Goal: Task Accomplishment & Management: Use online tool/utility

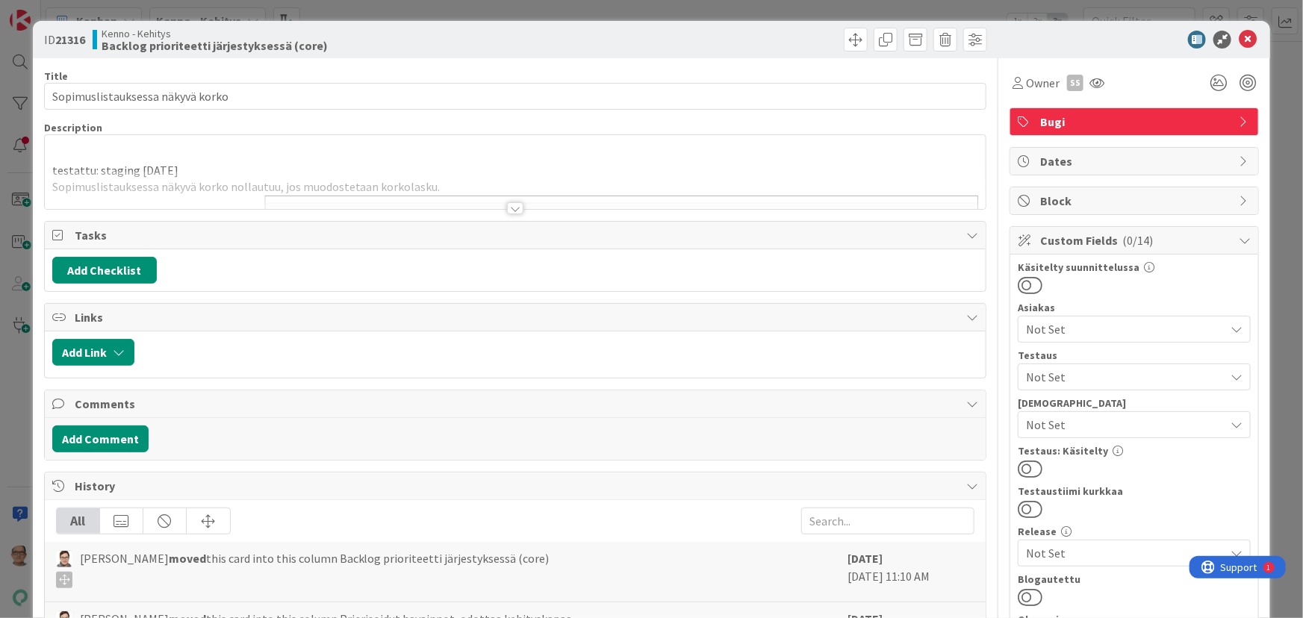
click at [508, 208] on div at bounding box center [515, 208] width 16 height 12
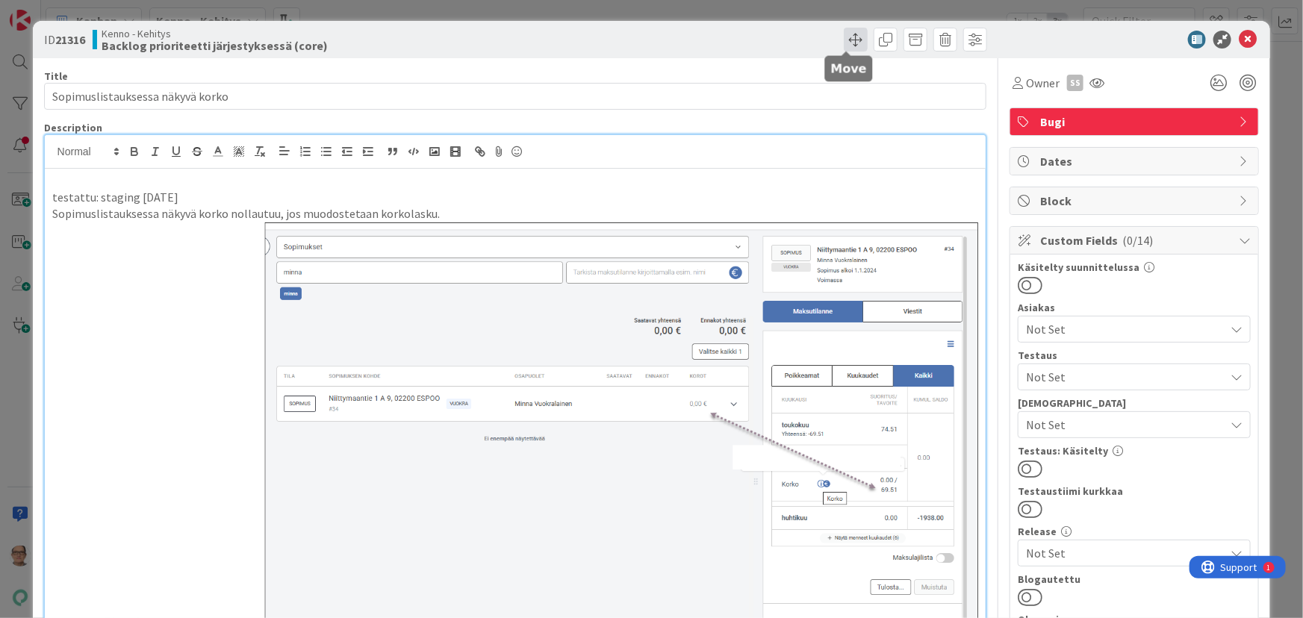
click at [844, 44] on span at bounding box center [856, 40] width 24 height 24
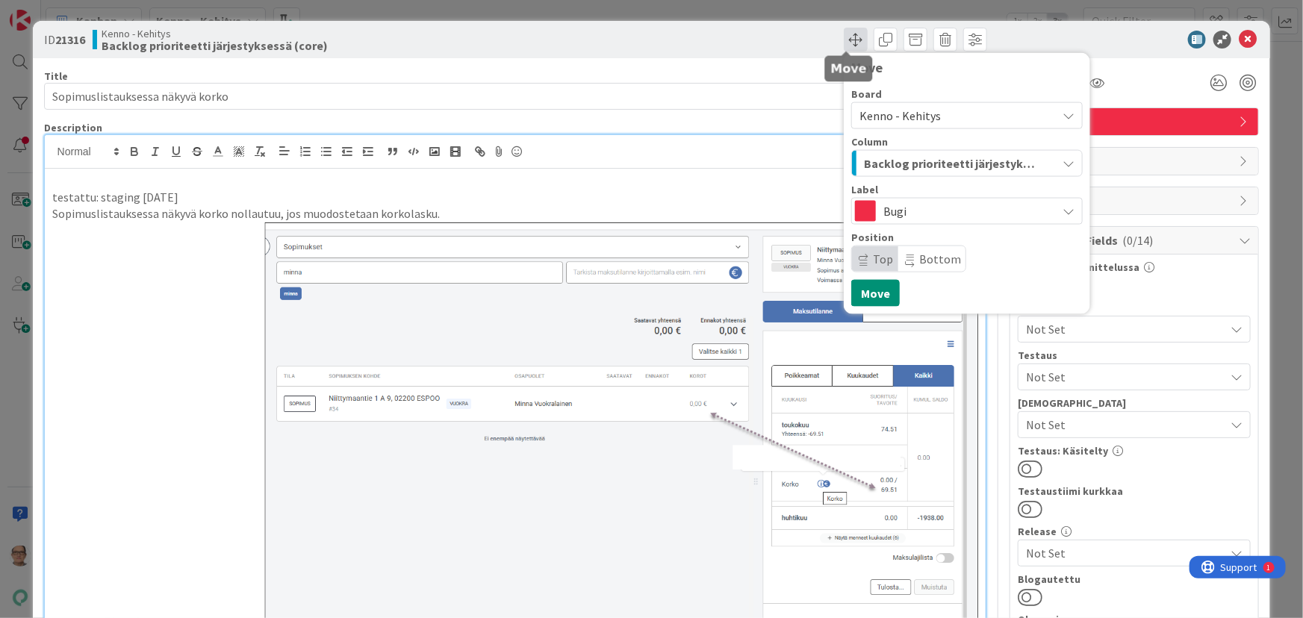
click at [844, 44] on span at bounding box center [856, 40] width 24 height 24
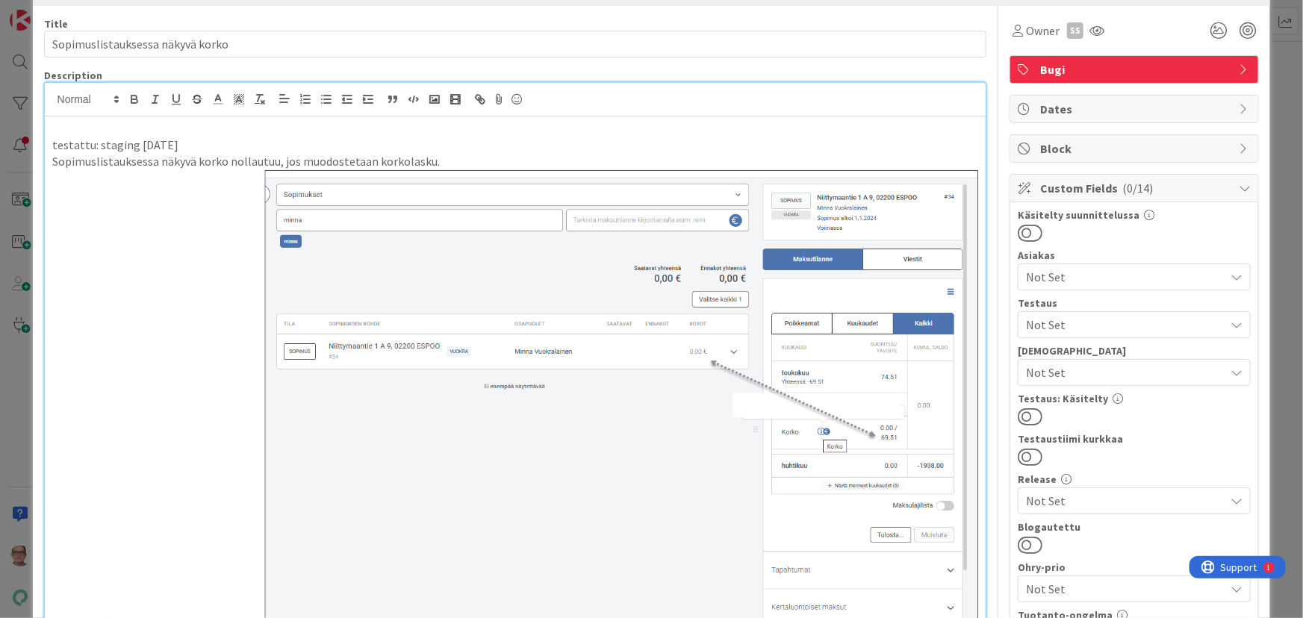
scroll to position [135, 0]
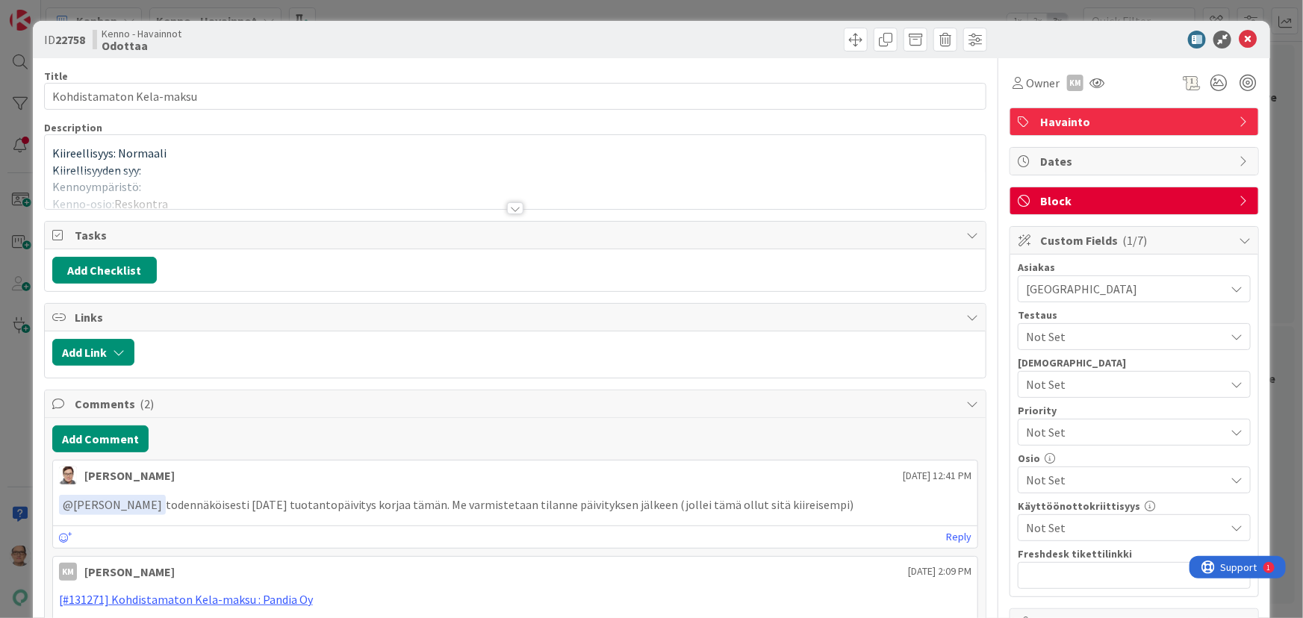
click at [507, 209] on div at bounding box center [515, 208] width 16 height 12
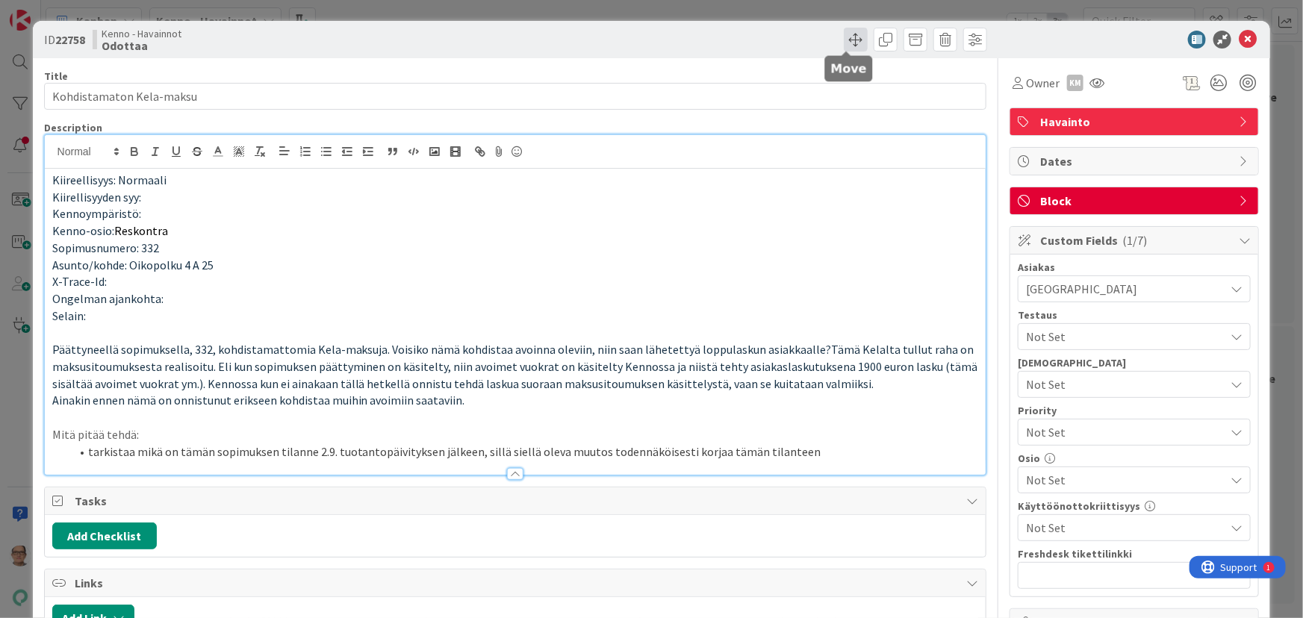
click at [848, 43] on span at bounding box center [856, 40] width 24 height 24
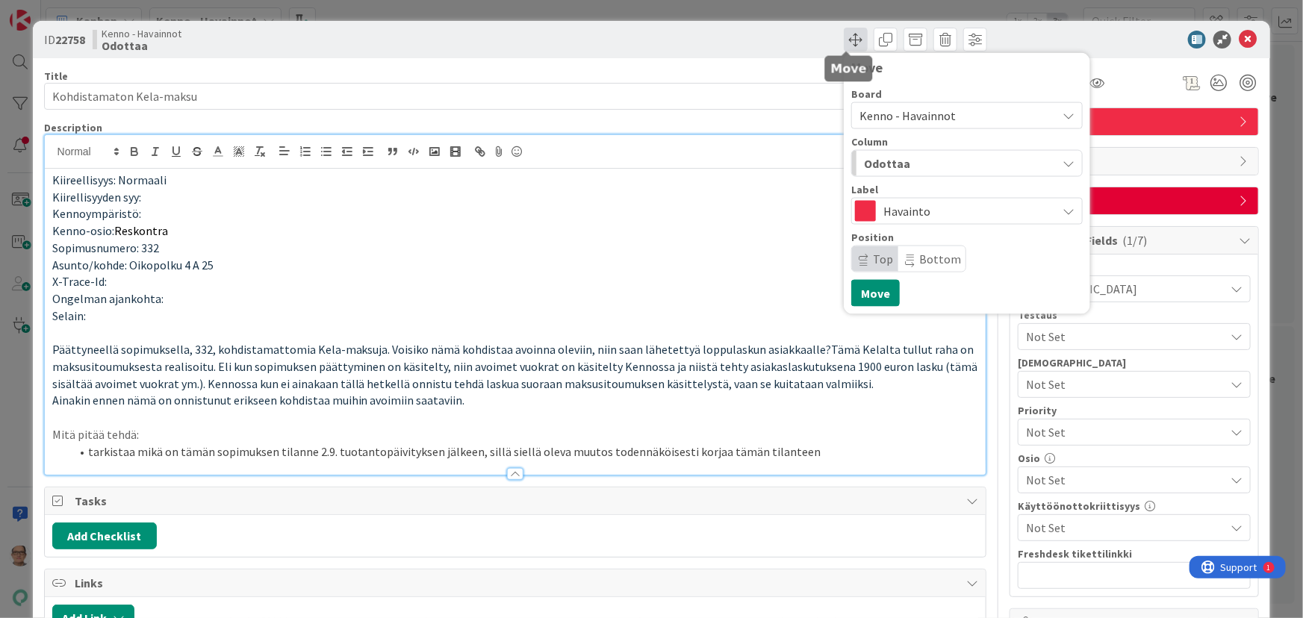
click at [845, 40] on span at bounding box center [856, 40] width 24 height 24
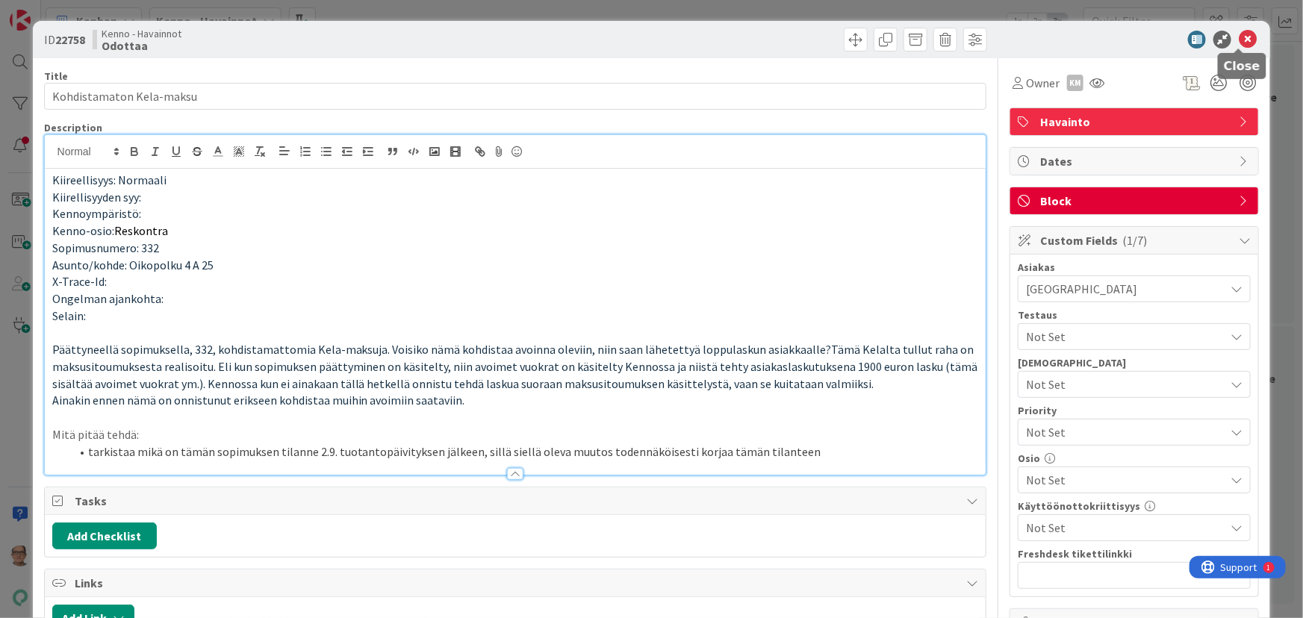
click at [1239, 38] on icon at bounding box center [1248, 40] width 18 height 18
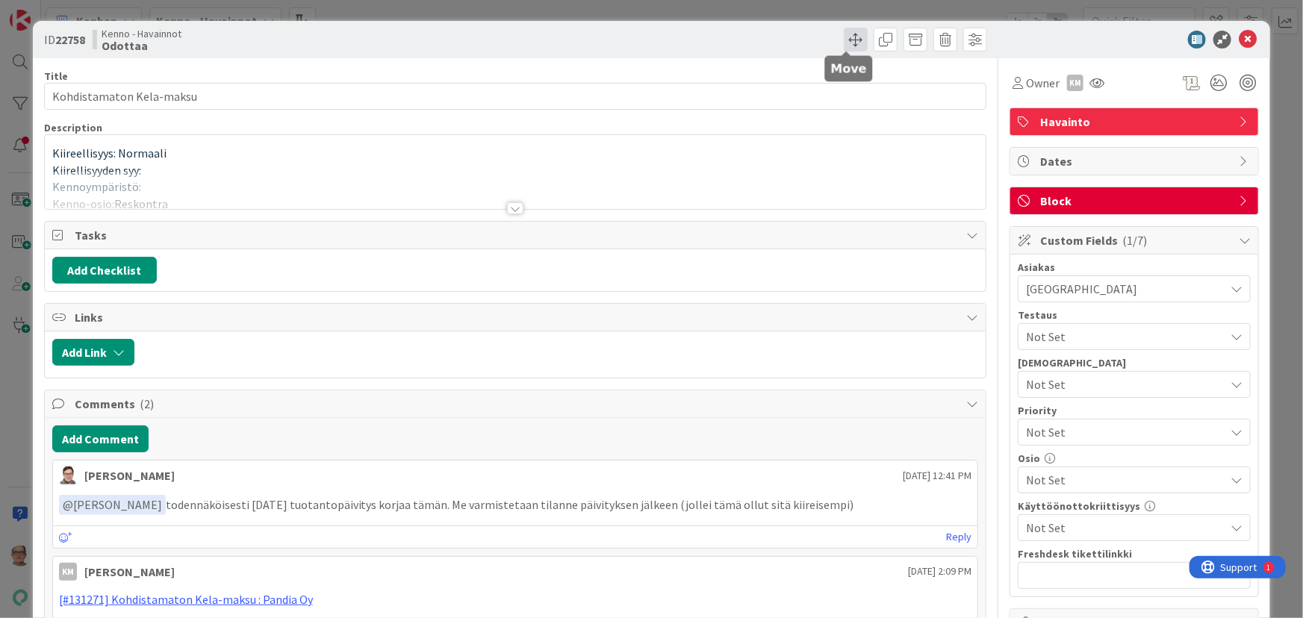
click at [844, 37] on span at bounding box center [856, 40] width 24 height 24
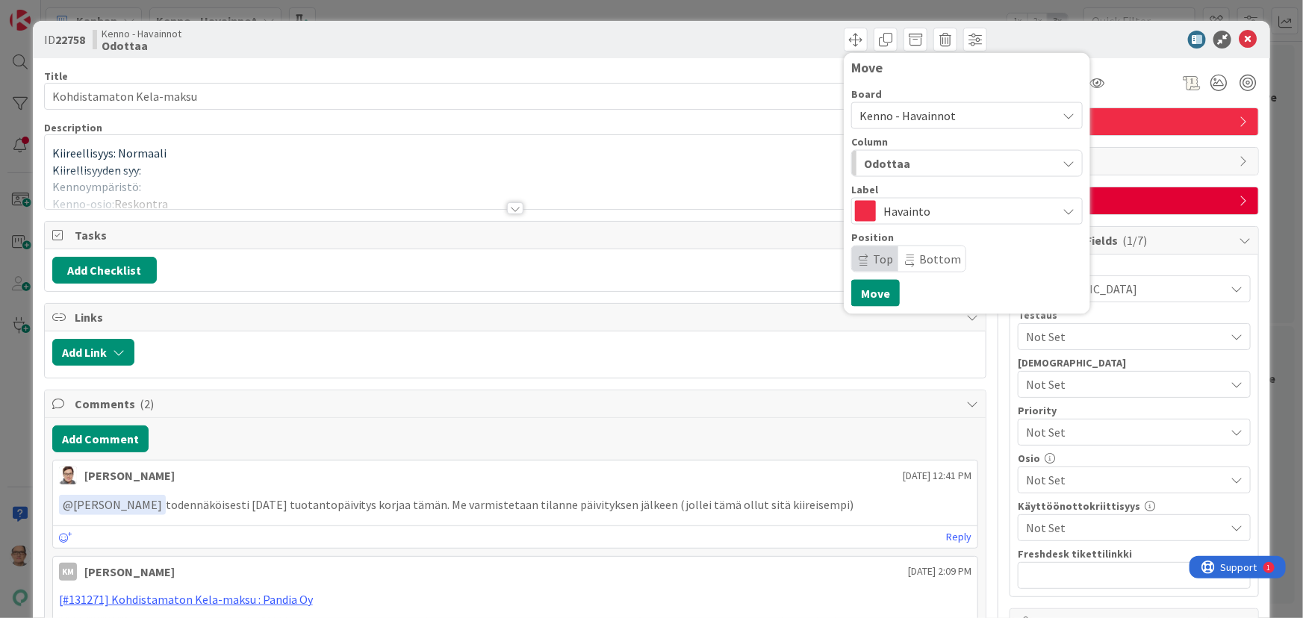
click at [578, 217] on div "Title 24 / 128 Kohdistamaton Kela-maksu Description Kiireellisyys: Normaali Kii…" at bounding box center [515, 601] width 943 height 1086
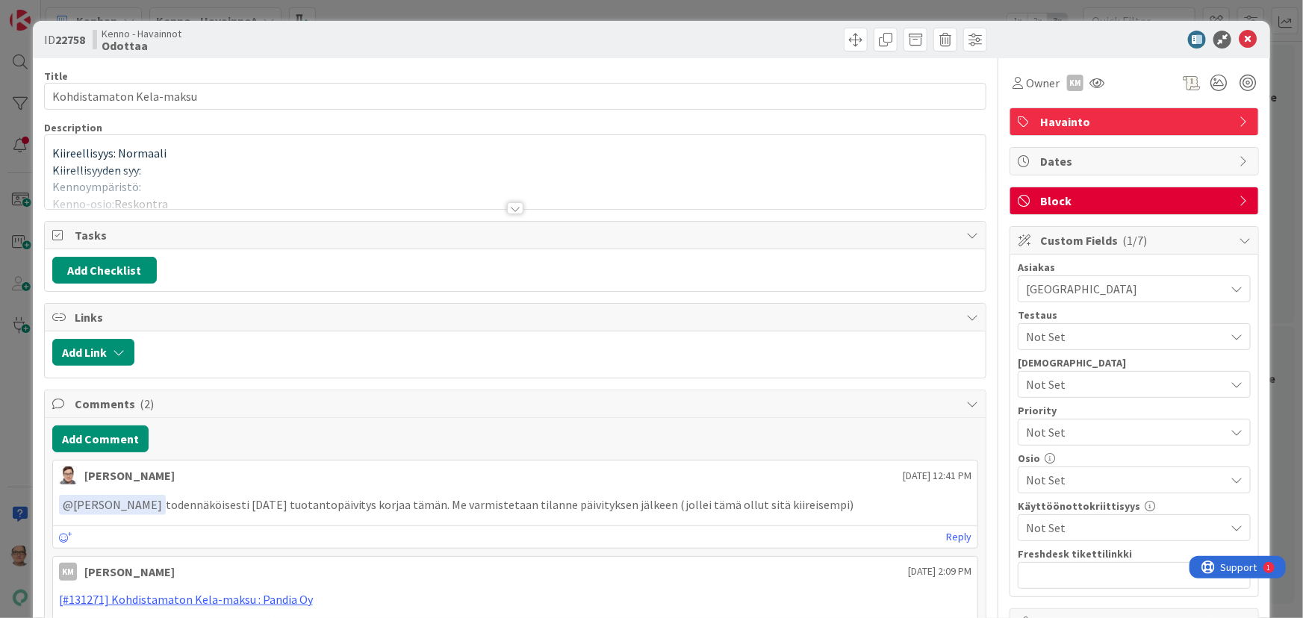
click at [508, 204] on div at bounding box center [515, 208] width 16 height 12
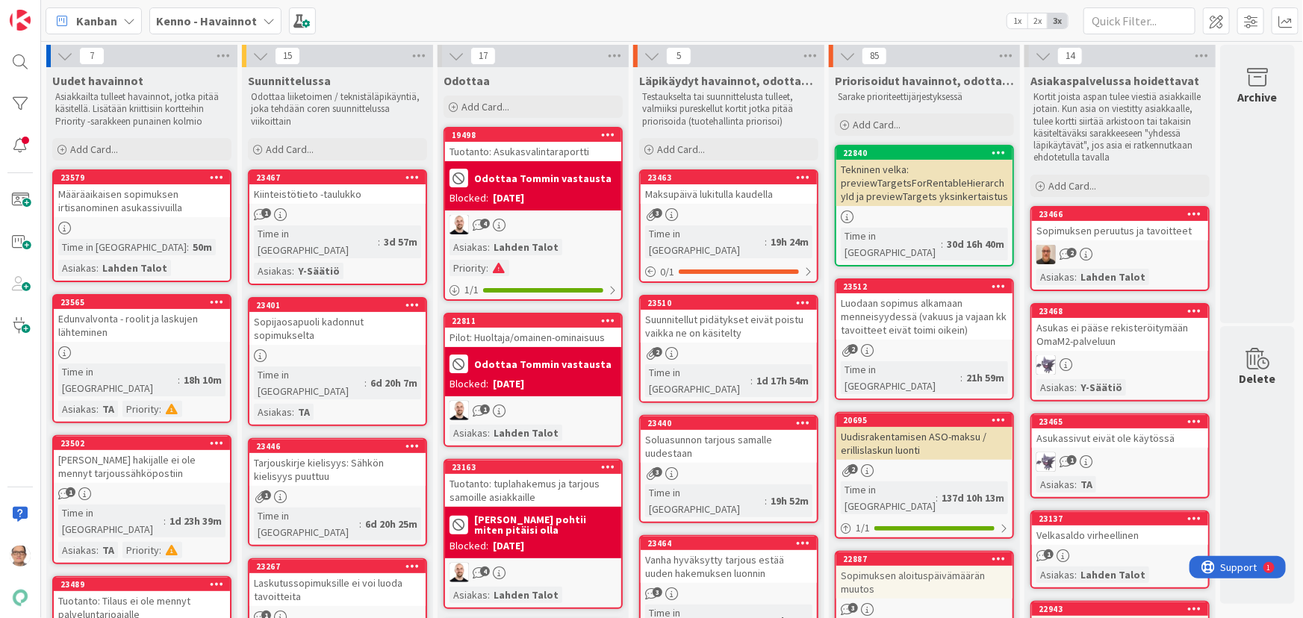
click at [1111, 245] on div "2" at bounding box center [1120, 254] width 176 height 19
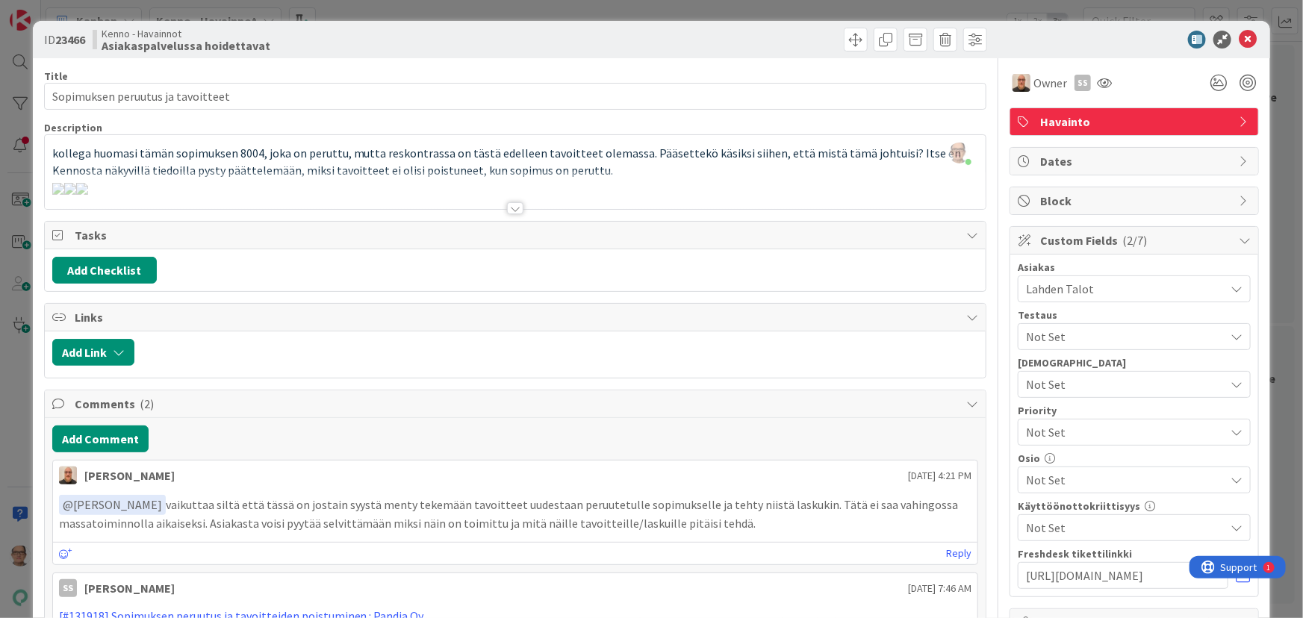
click at [509, 209] on div at bounding box center [515, 208] width 16 height 12
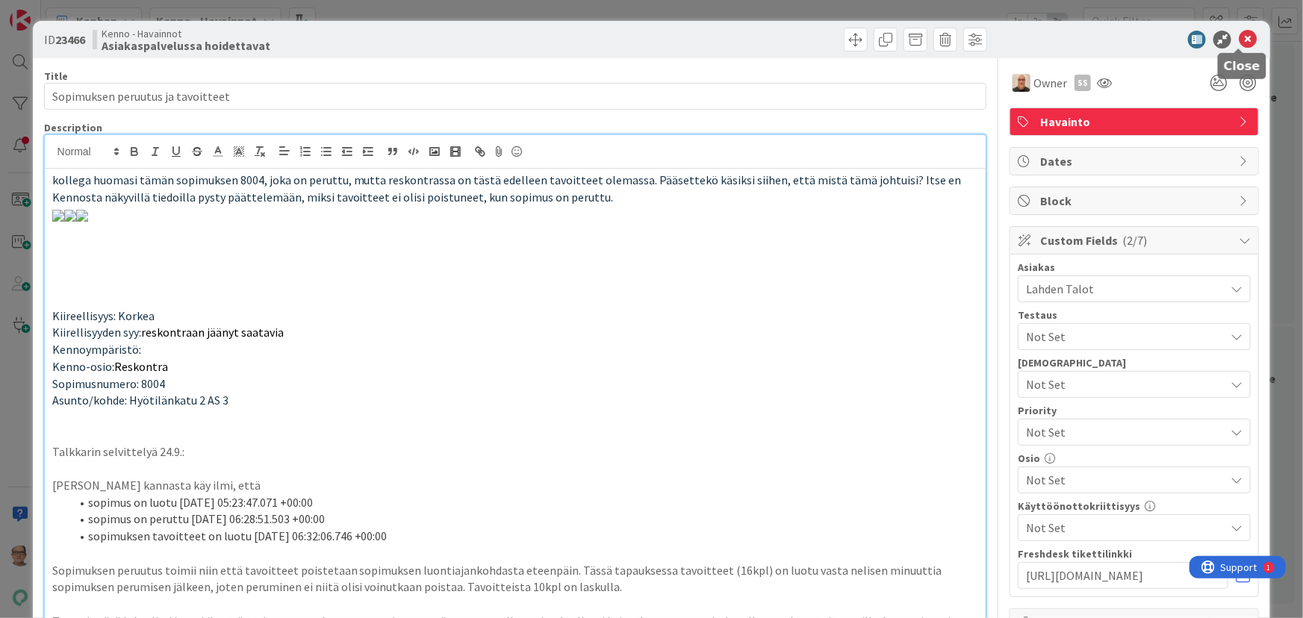
click at [1239, 35] on icon at bounding box center [1248, 40] width 18 height 18
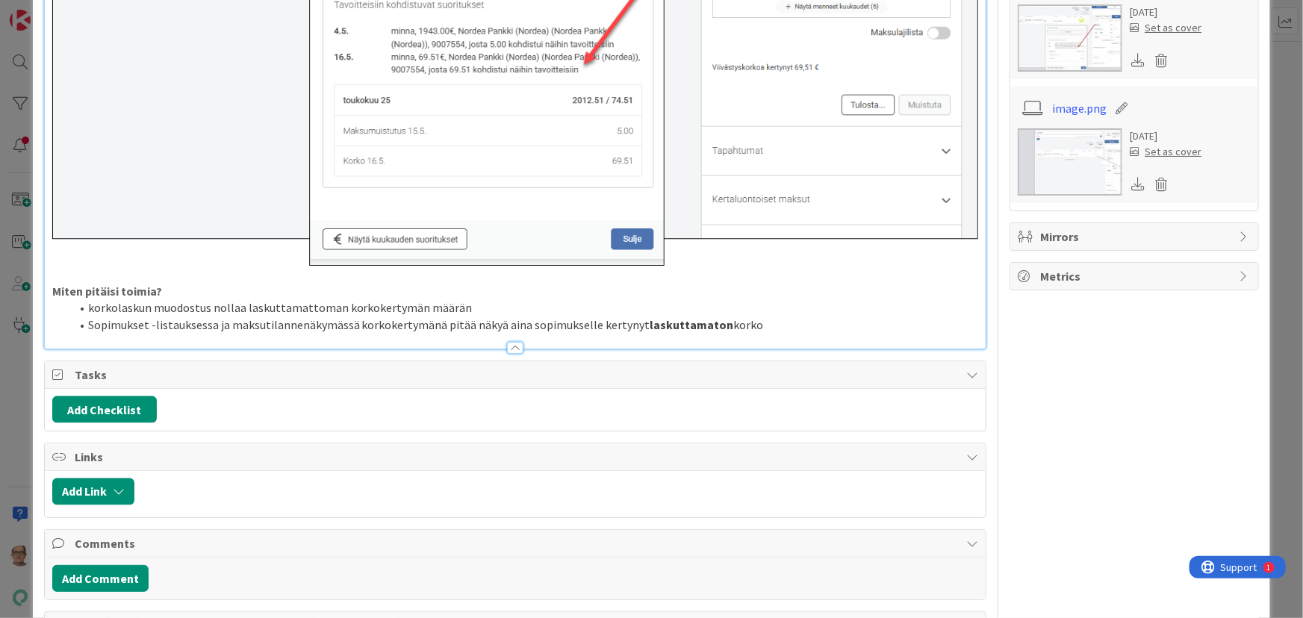
scroll to position [1018, 0]
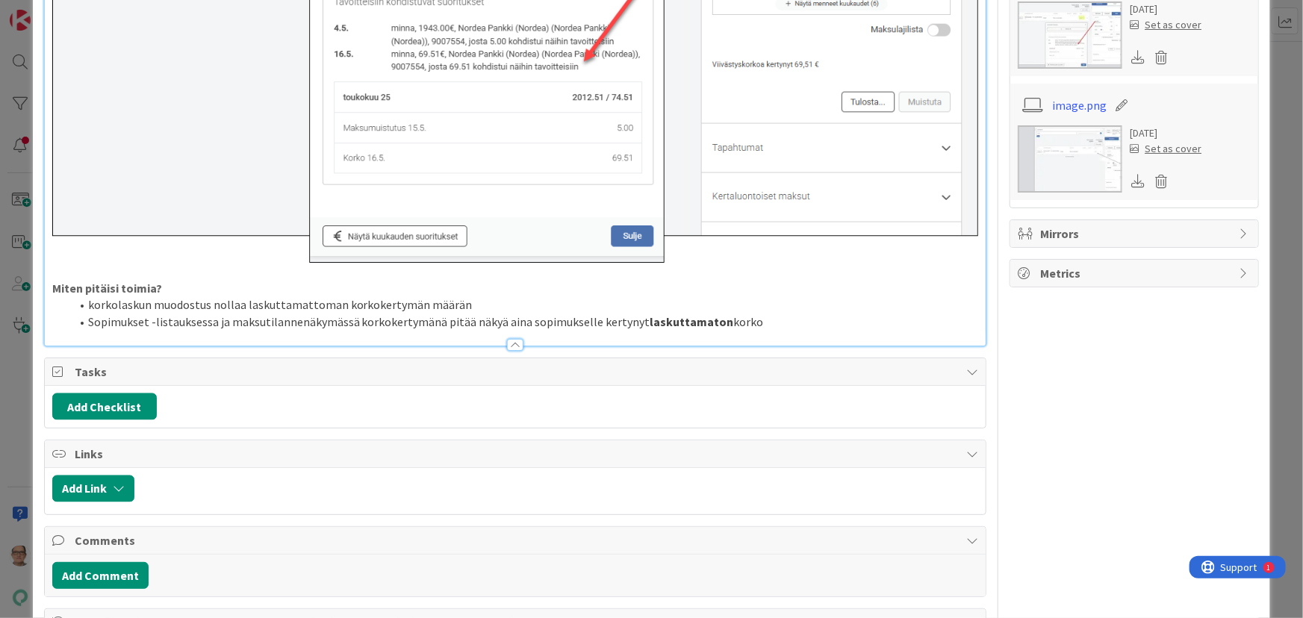
click at [511, 339] on div at bounding box center [515, 345] width 16 height 12
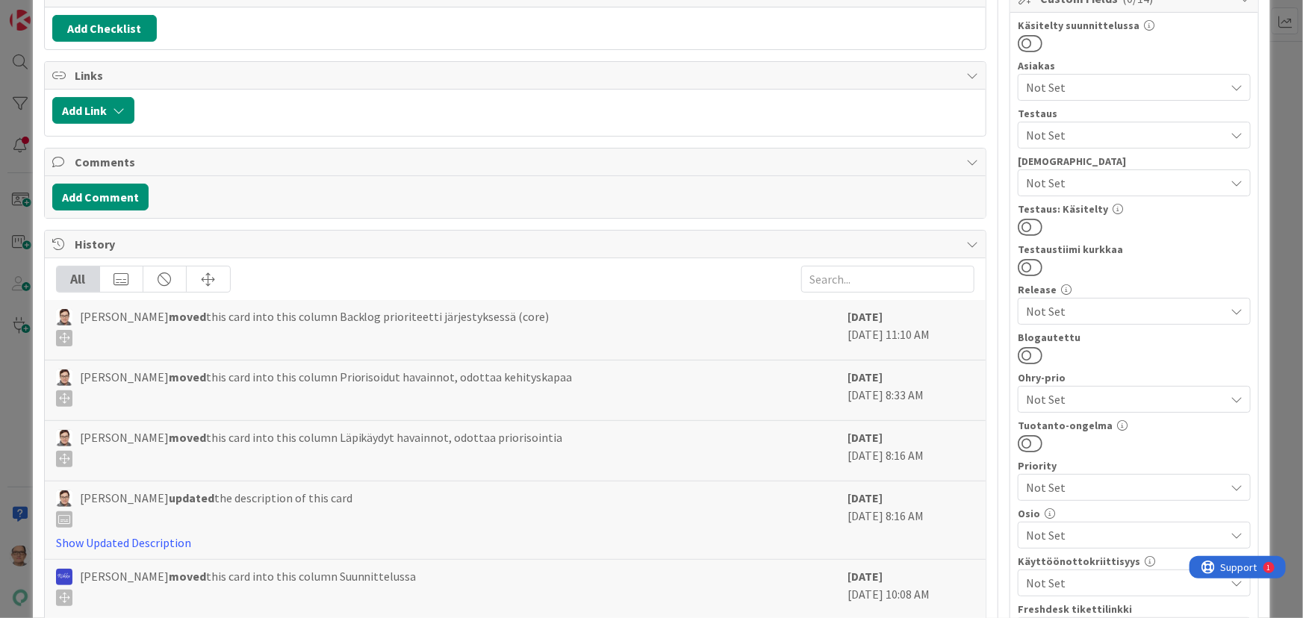
scroll to position [0, 0]
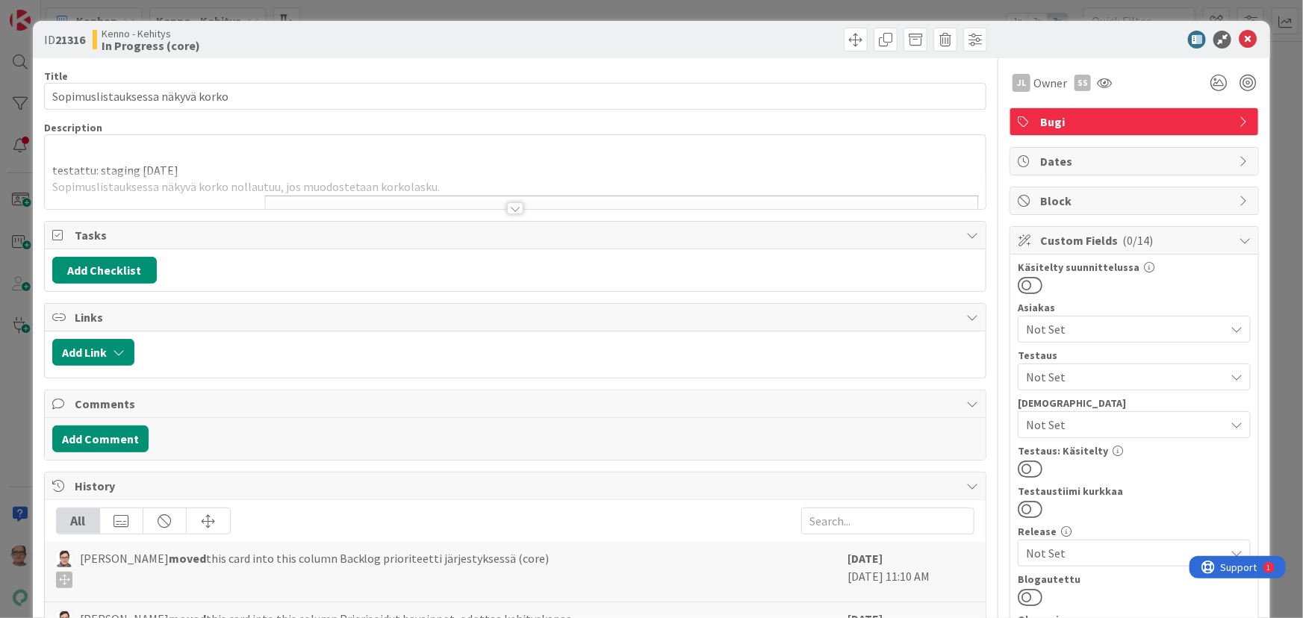
click at [508, 208] on div at bounding box center [515, 208] width 16 height 12
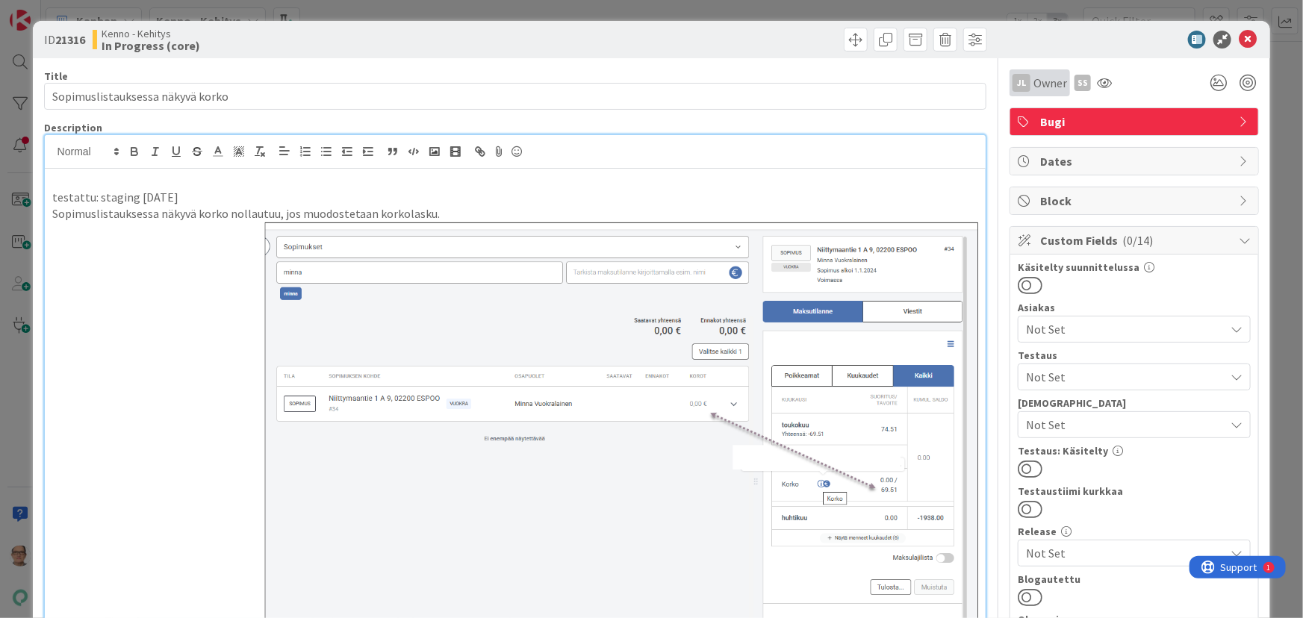
click at [1033, 89] on span "Owner" at bounding box center [1050, 83] width 34 height 18
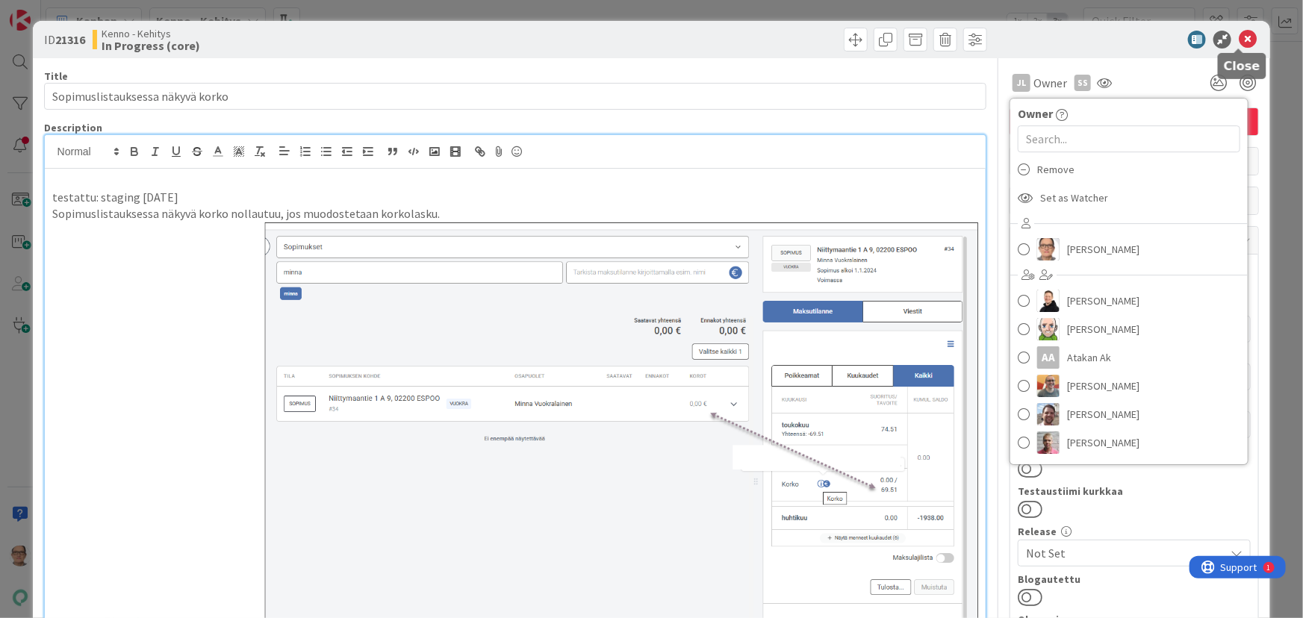
click at [1239, 37] on icon at bounding box center [1248, 40] width 18 height 18
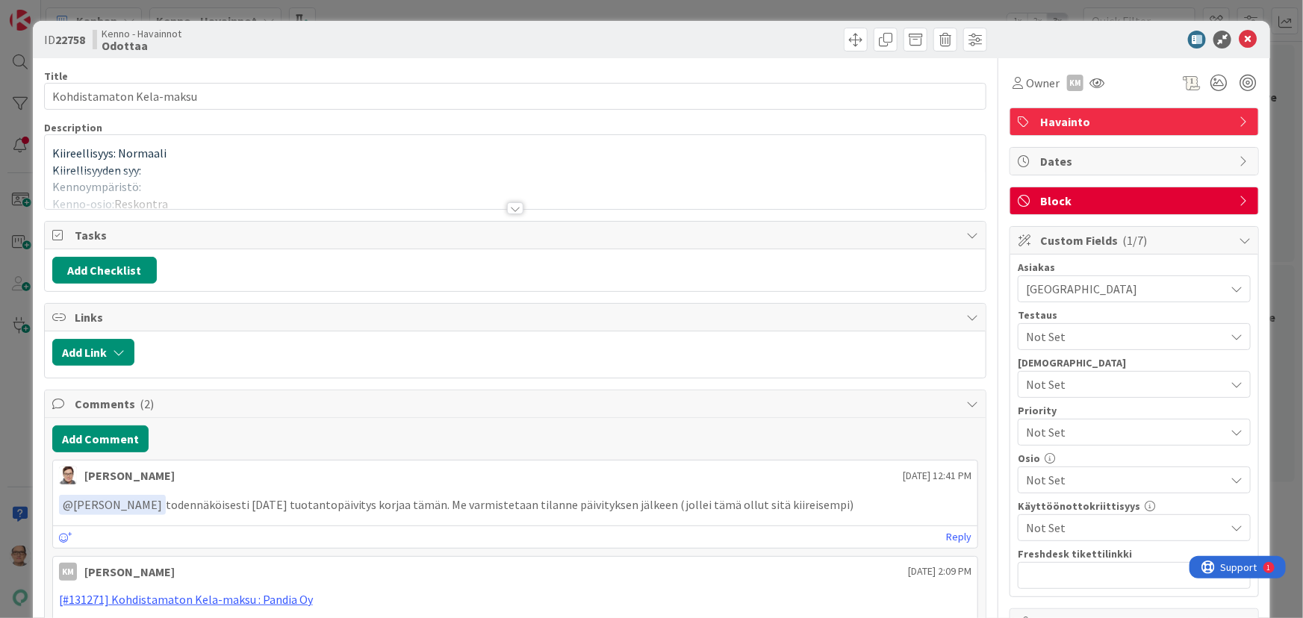
click at [507, 210] on div at bounding box center [515, 208] width 16 height 12
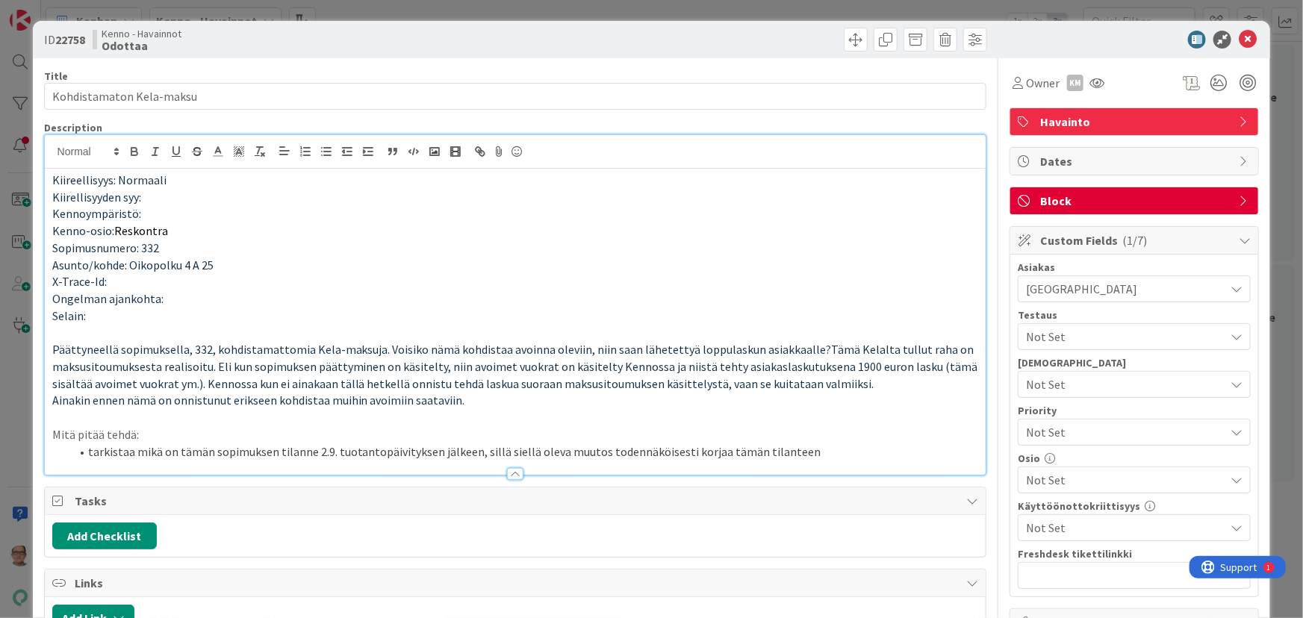
click at [511, 475] on div at bounding box center [515, 474] width 16 height 12
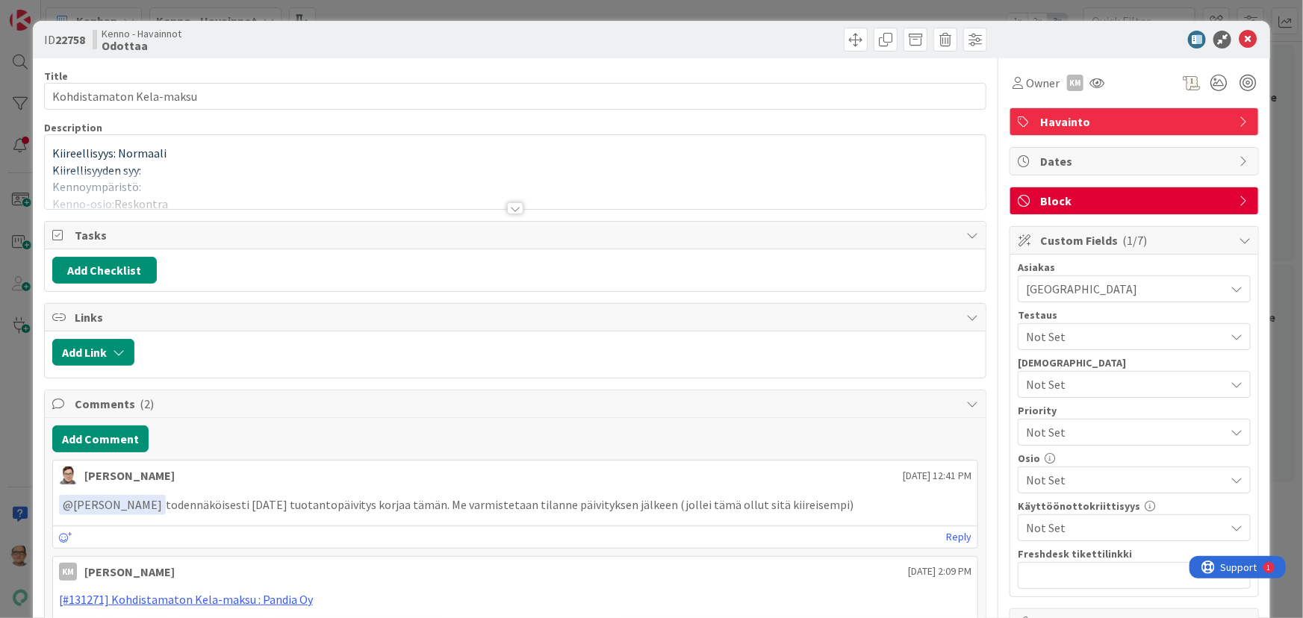
click at [512, 209] on div at bounding box center [515, 208] width 16 height 12
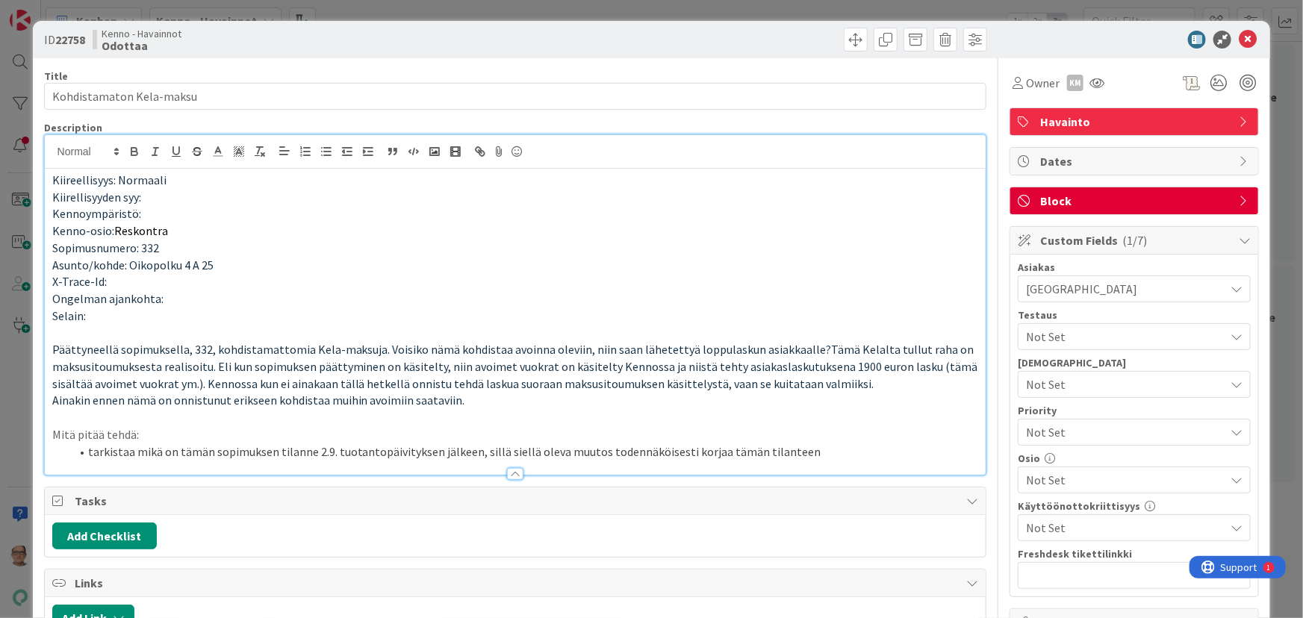
click at [806, 450] on li "tarkistaa mikä on tämän sopimuksen tilanne 2.9. tuotantopäivityksen jälkeen, si…" at bounding box center [524, 451] width 909 height 17
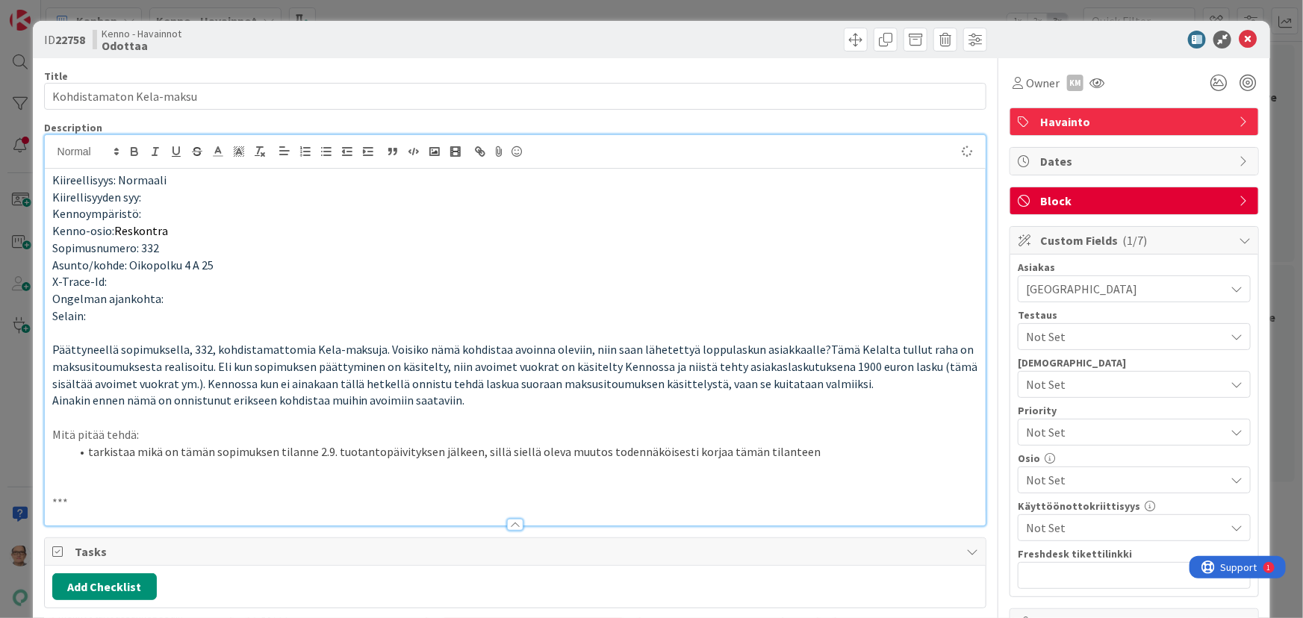
click at [100, 495] on p "***" at bounding box center [515, 502] width 926 height 17
click at [511, 495] on div at bounding box center [515, 525] width 16 height 12
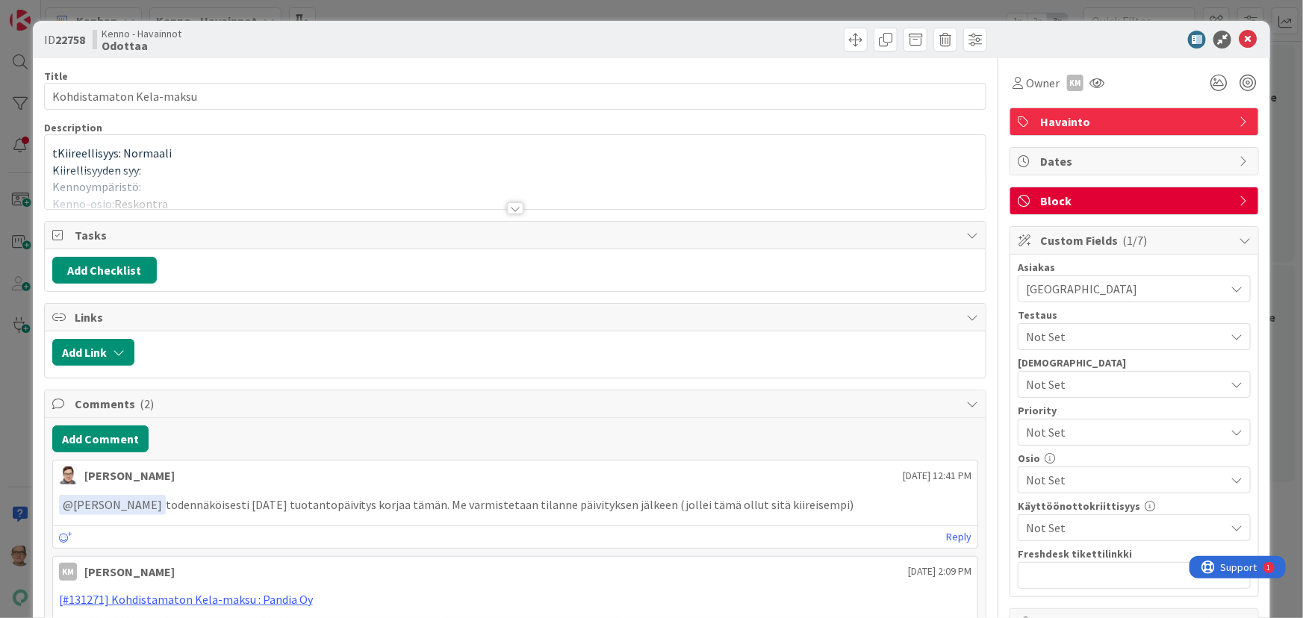
click at [507, 209] on div at bounding box center [515, 208] width 16 height 12
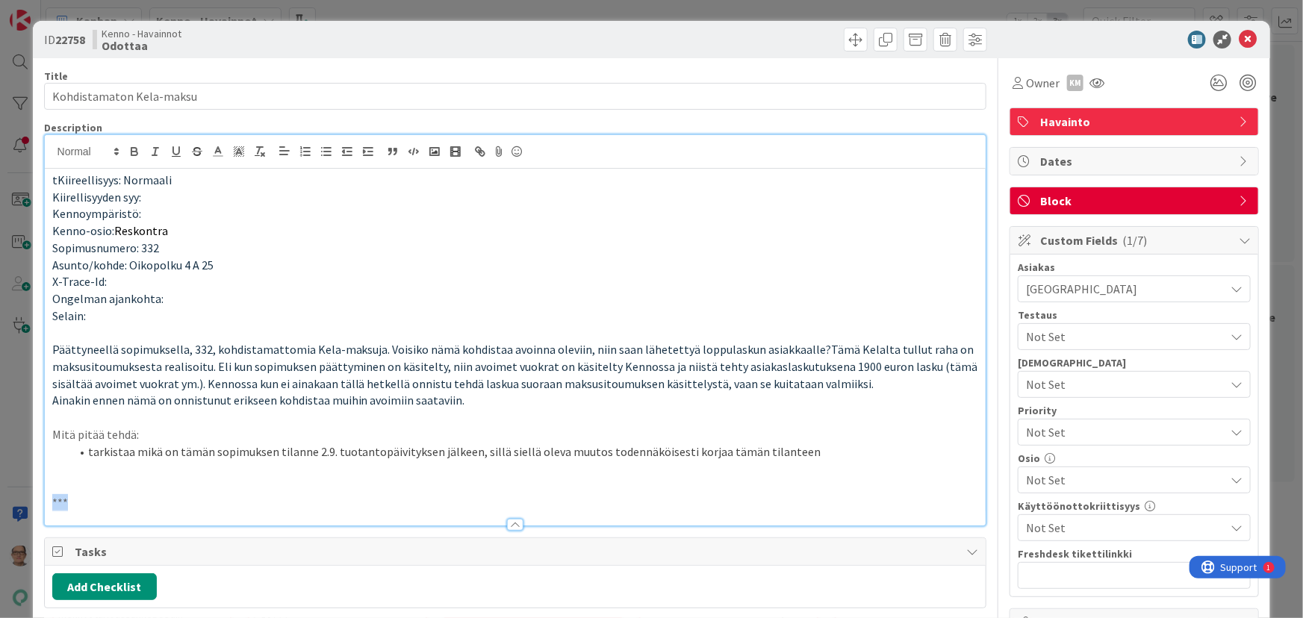
drag, startPoint x: 97, startPoint y: 496, endPoint x: 15, endPoint y: 496, distance: 82.1
click at [15, 495] on div "ID 22758 Kenno - Havainnot Odottaa Title 24 / 128 Kohdistamaton Kela-maksu Desc…" at bounding box center [651, 309] width 1303 height 618
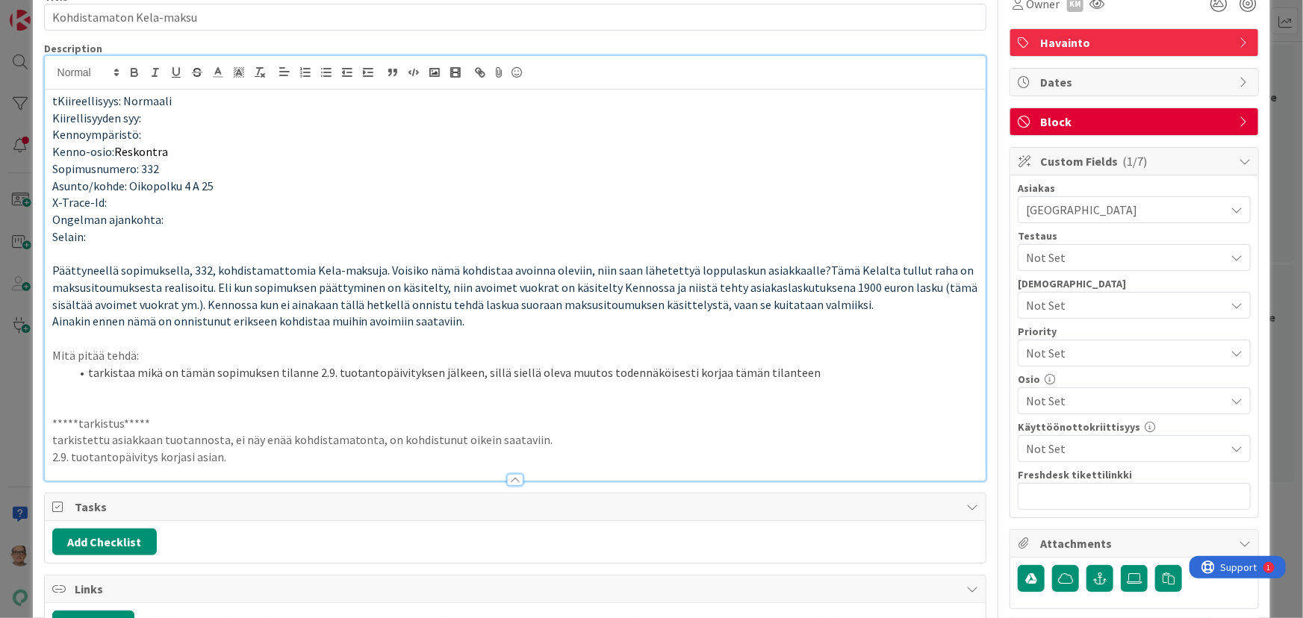
scroll to position [135, 0]
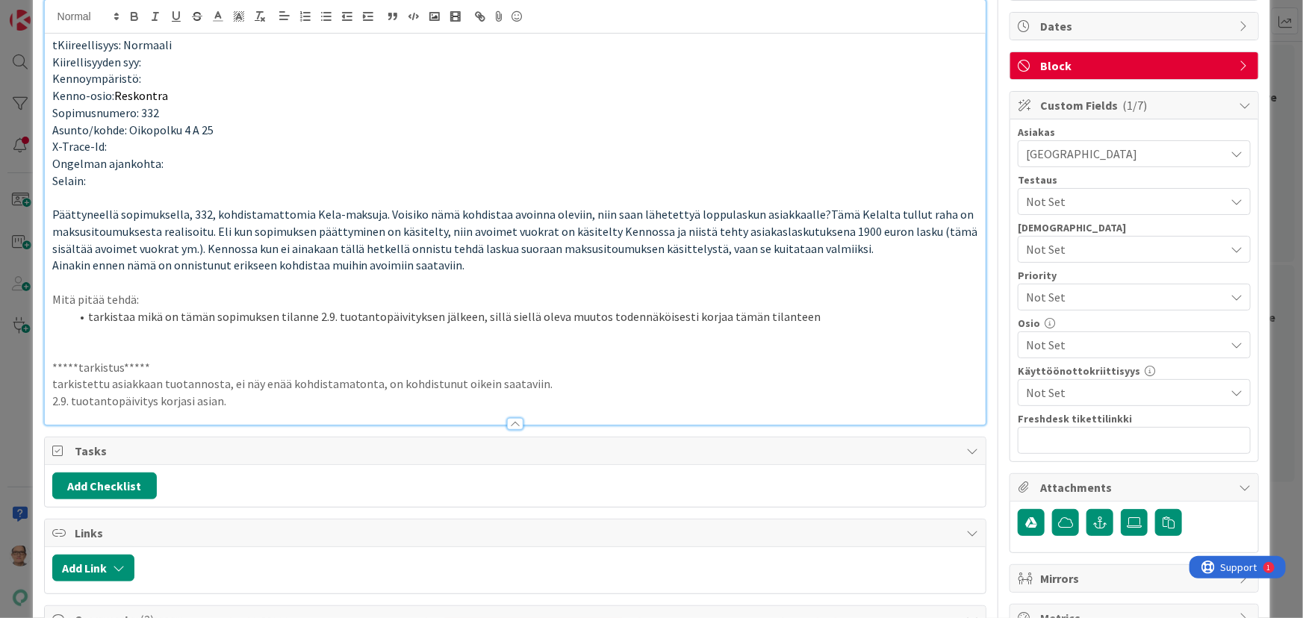
click at [261, 400] on p "2.9. tuotantopäivitys korjasi asian." at bounding box center [515, 401] width 926 height 17
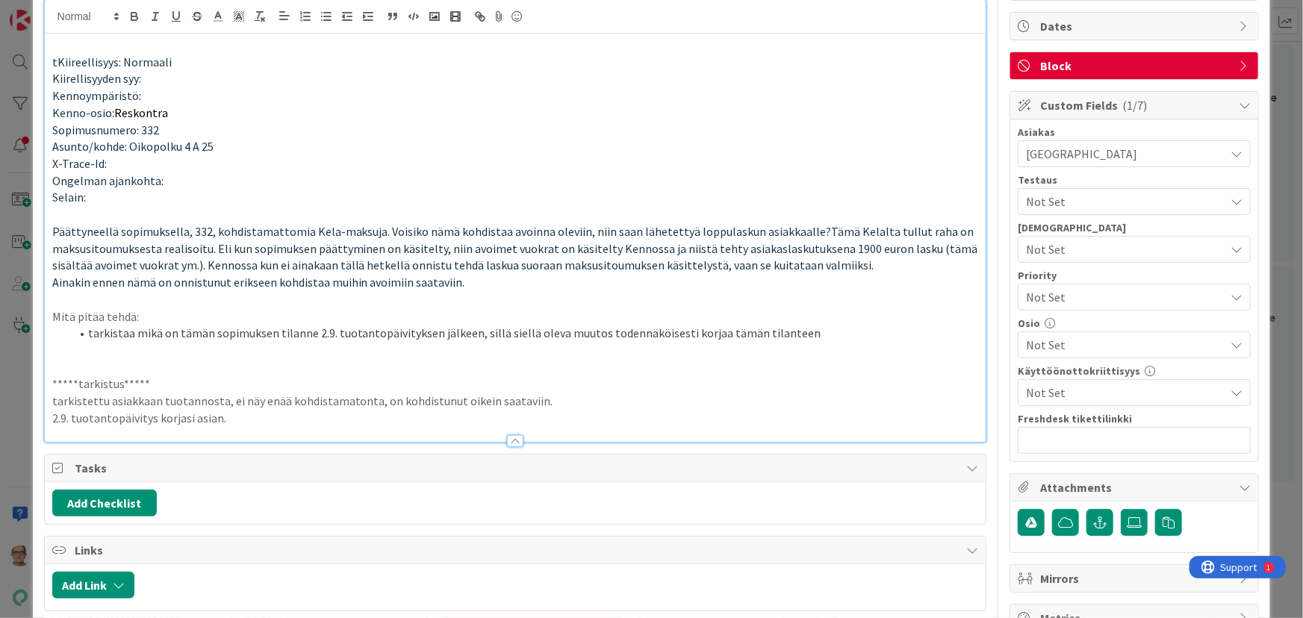
click at [261, 417] on p "2.9. tuotantopäivitys korjasi asian." at bounding box center [515, 418] width 926 height 17
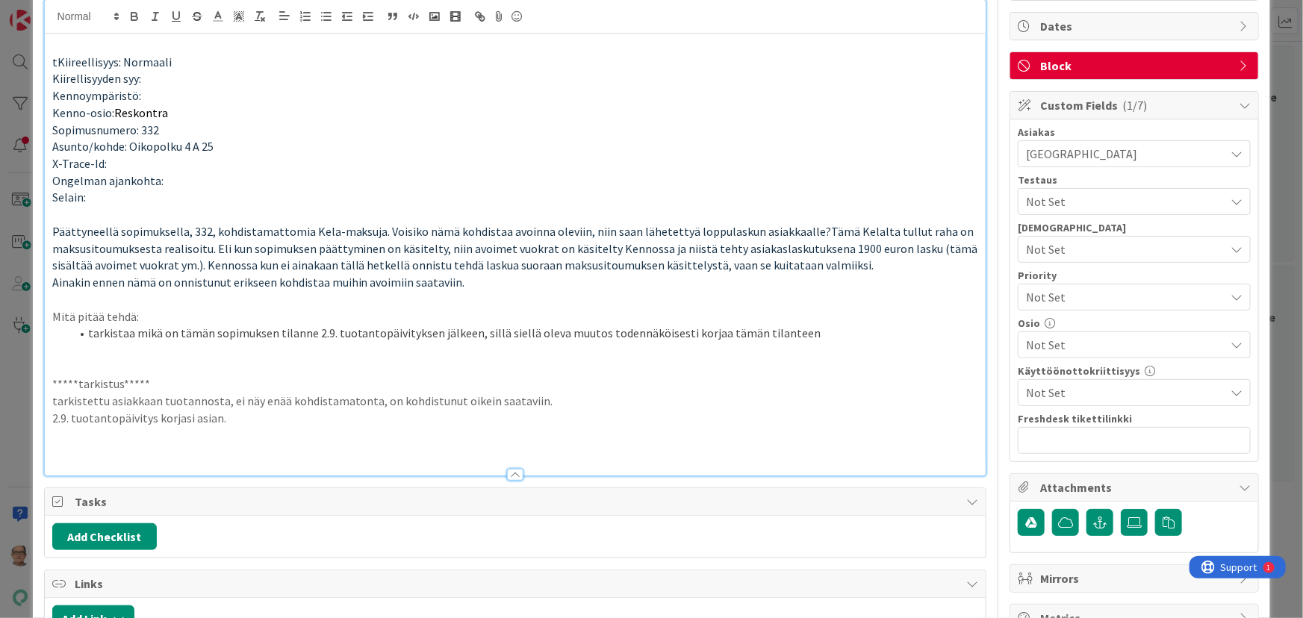
click at [66, 450] on p at bounding box center [515, 451] width 926 height 17
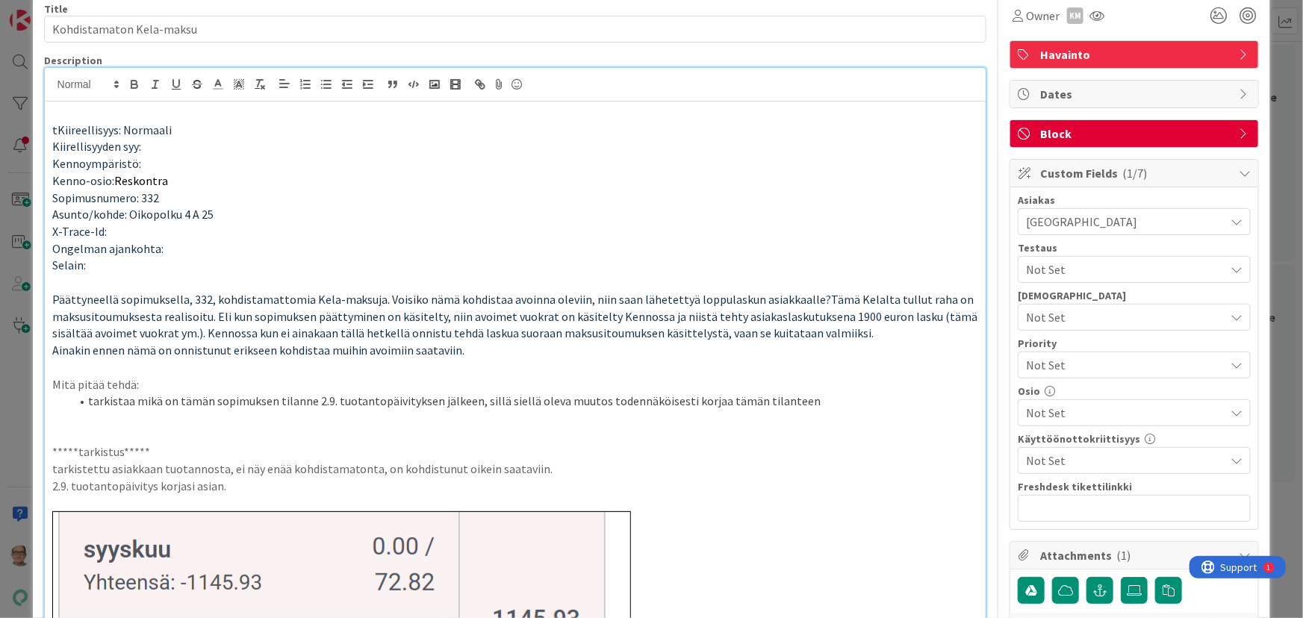
scroll to position [0, 0]
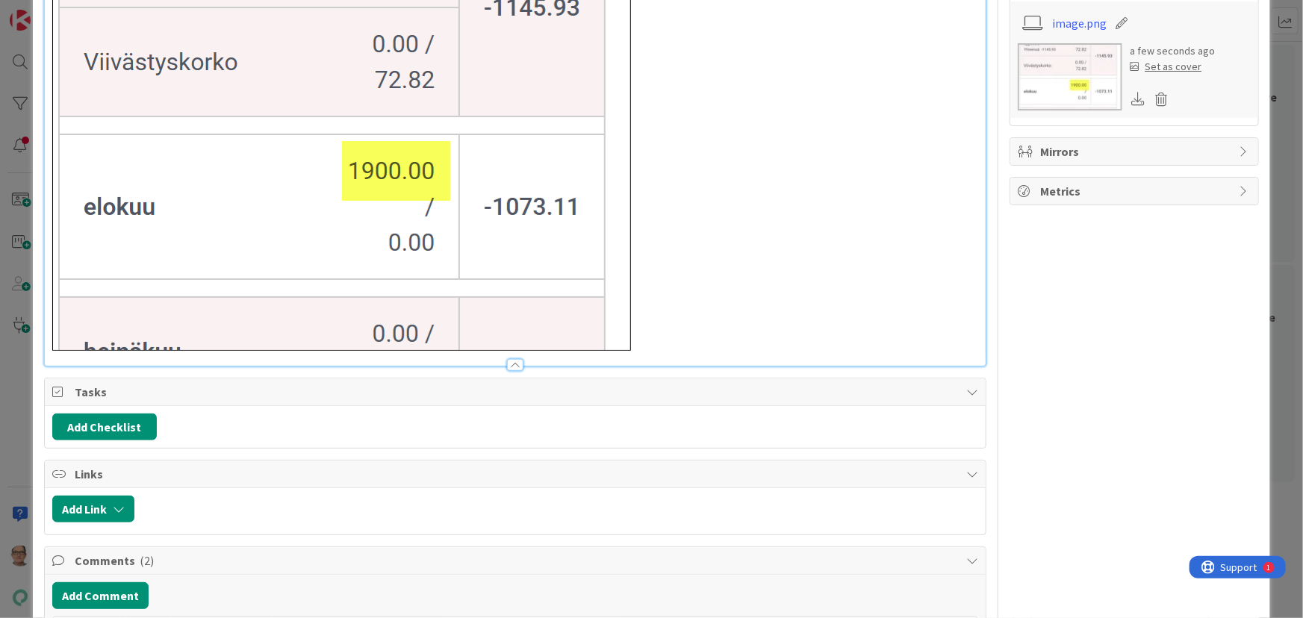
click at [500, 362] on div at bounding box center [515, 358] width 941 height 16
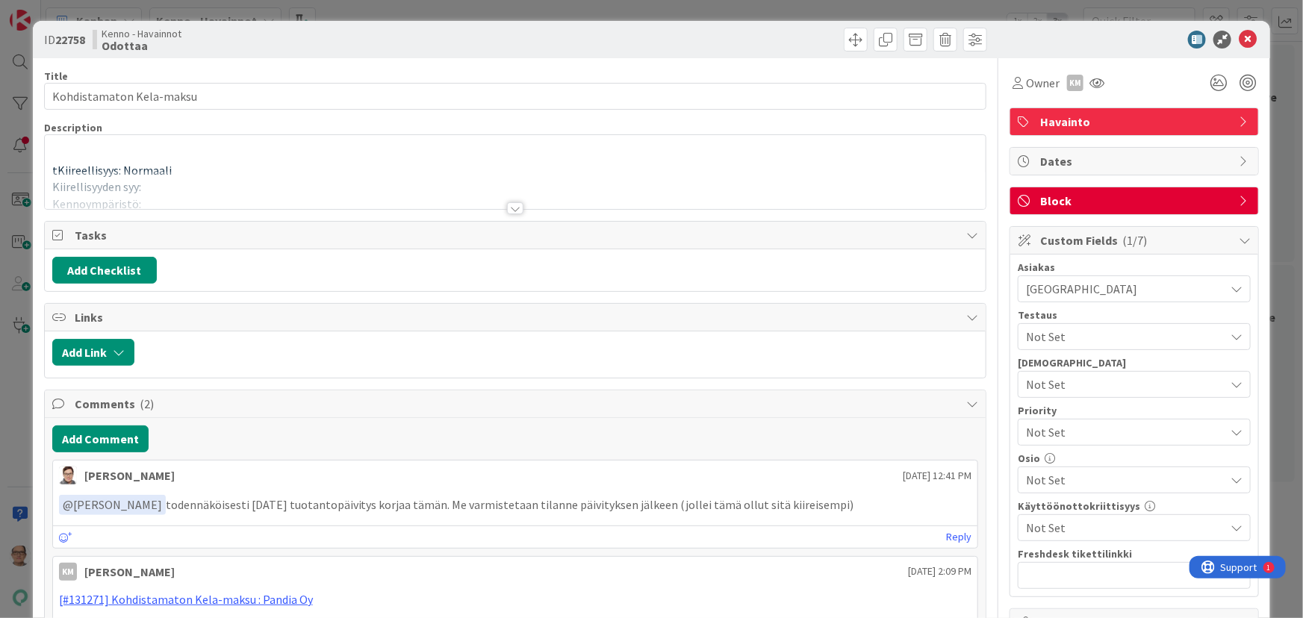
click at [511, 209] on div at bounding box center [515, 208] width 16 height 12
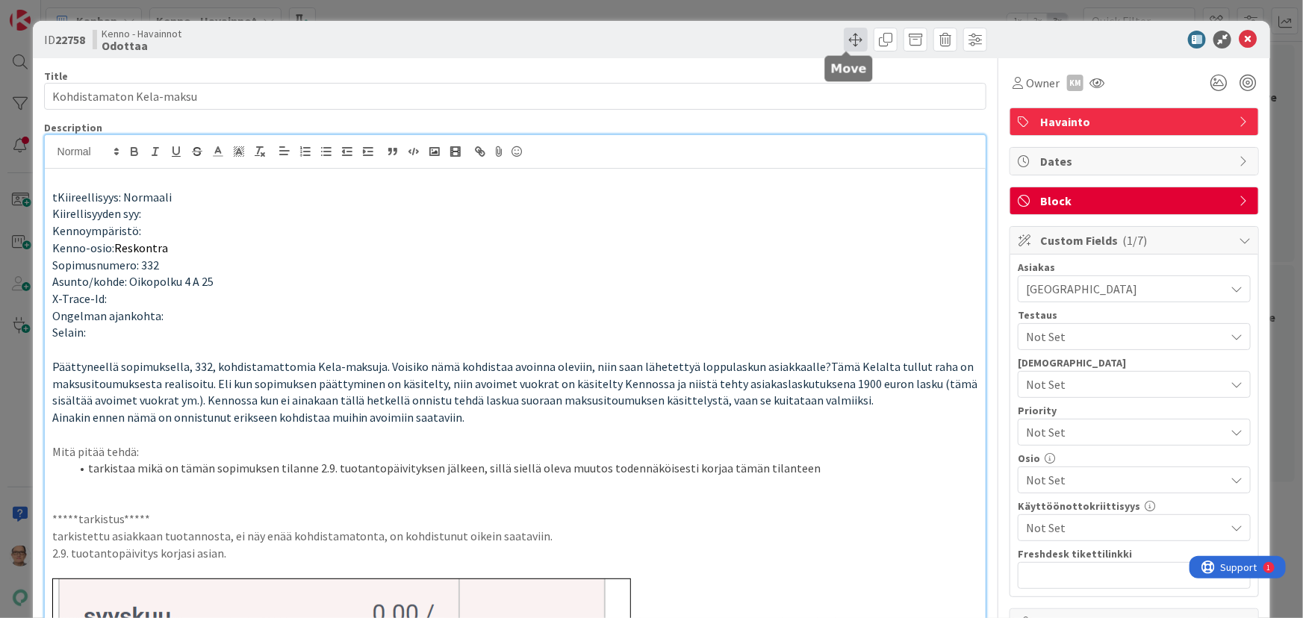
click at [844, 38] on span at bounding box center [856, 40] width 24 height 24
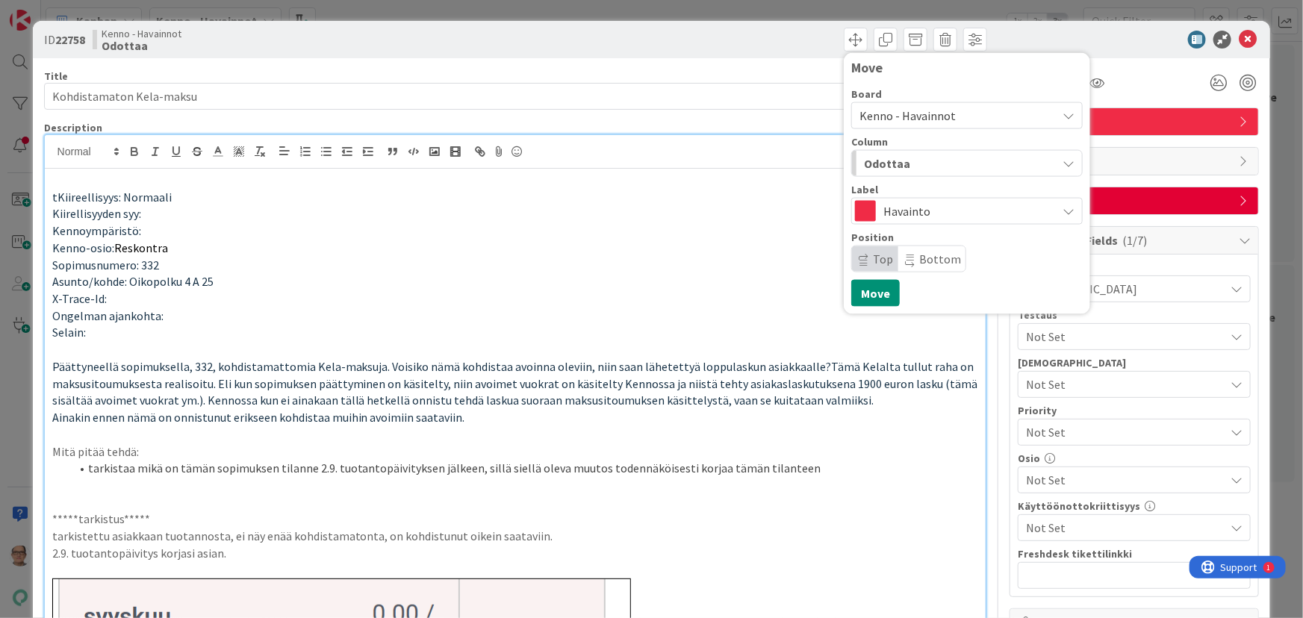
click at [918, 171] on div "Odottaa" at bounding box center [958, 164] width 196 height 24
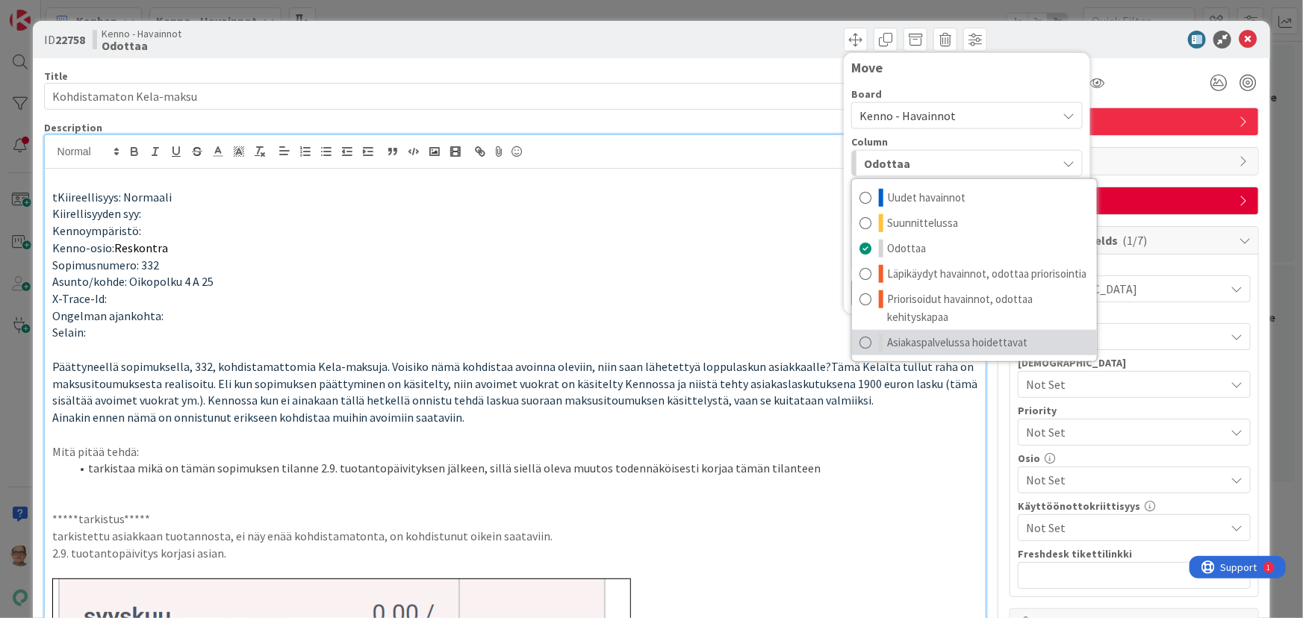
click at [859, 343] on span at bounding box center [865, 343] width 12 height 18
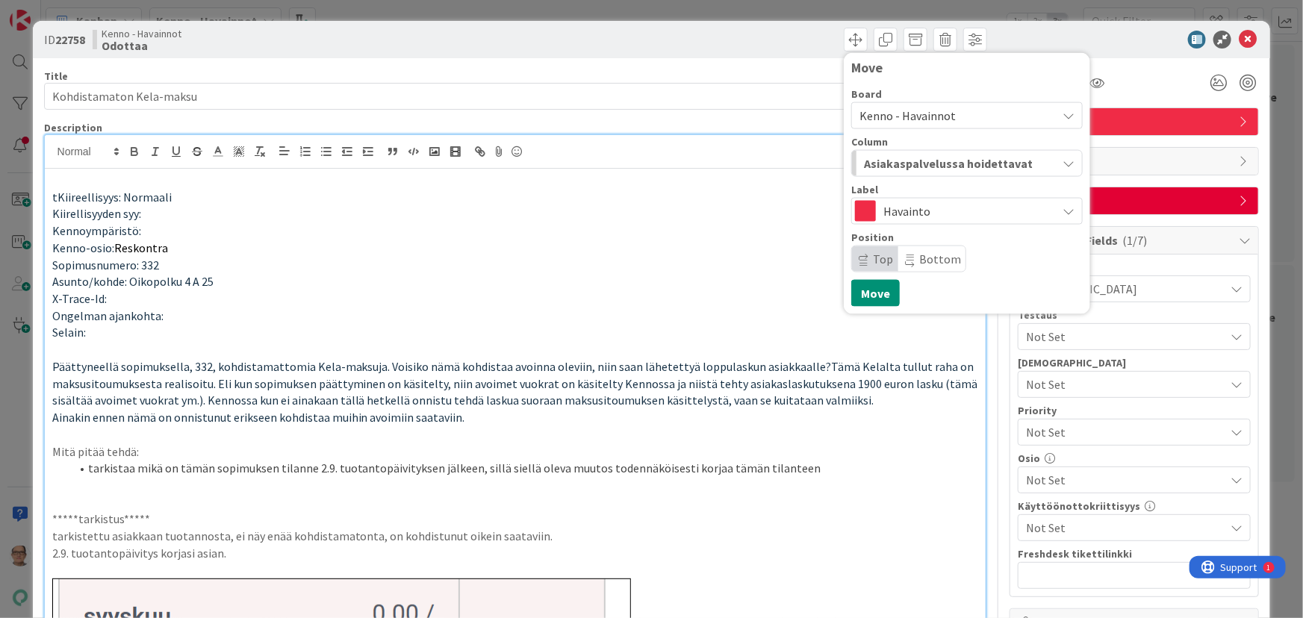
drag, startPoint x: 1021, startPoint y: 163, endPoint x: 935, endPoint y: 163, distance: 85.1
click at [935, 163] on div "Asiakaspalvelussa hoidettavat" at bounding box center [958, 164] width 196 height 24
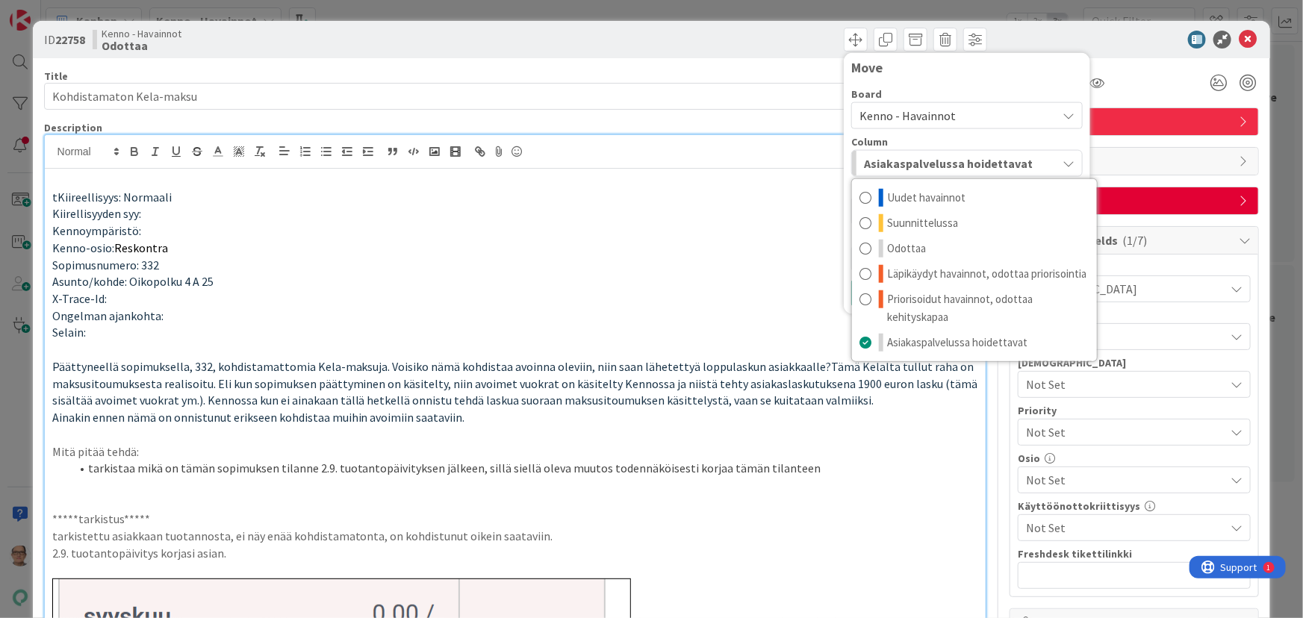
click at [764, 255] on p "Kenno-osio: Reskontra" at bounding box center [515, 248] width 926 height 17
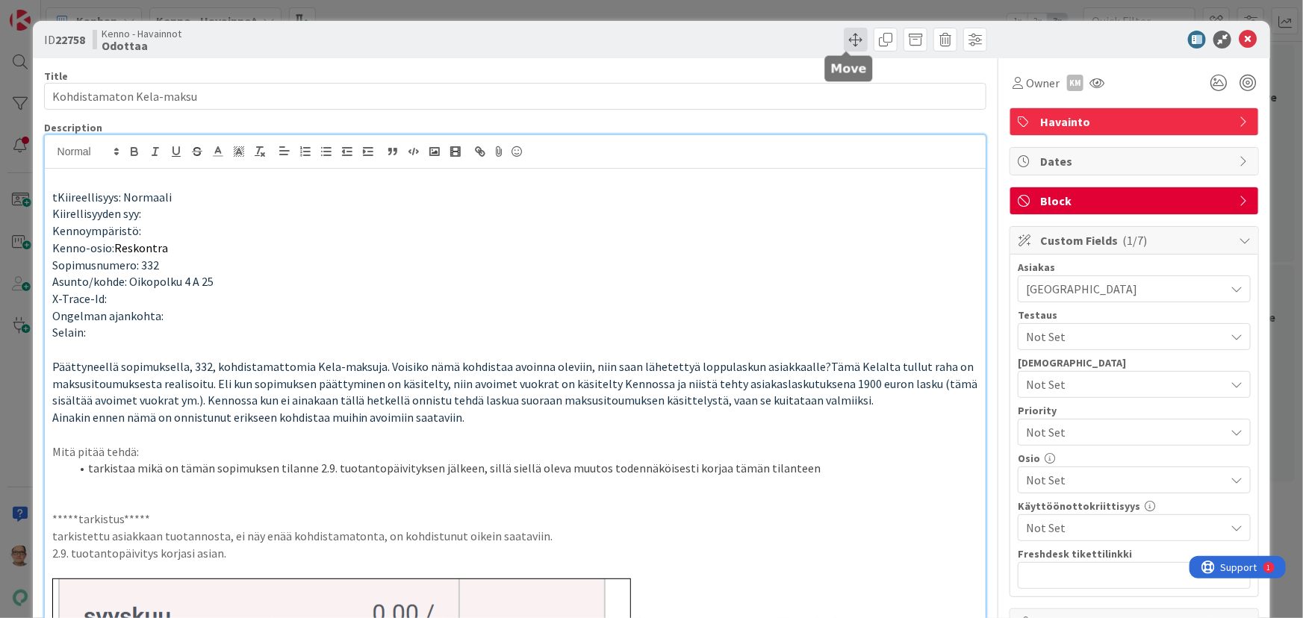
click at [844, 43] on span at bounding box center [856, 40] width 24 height 24
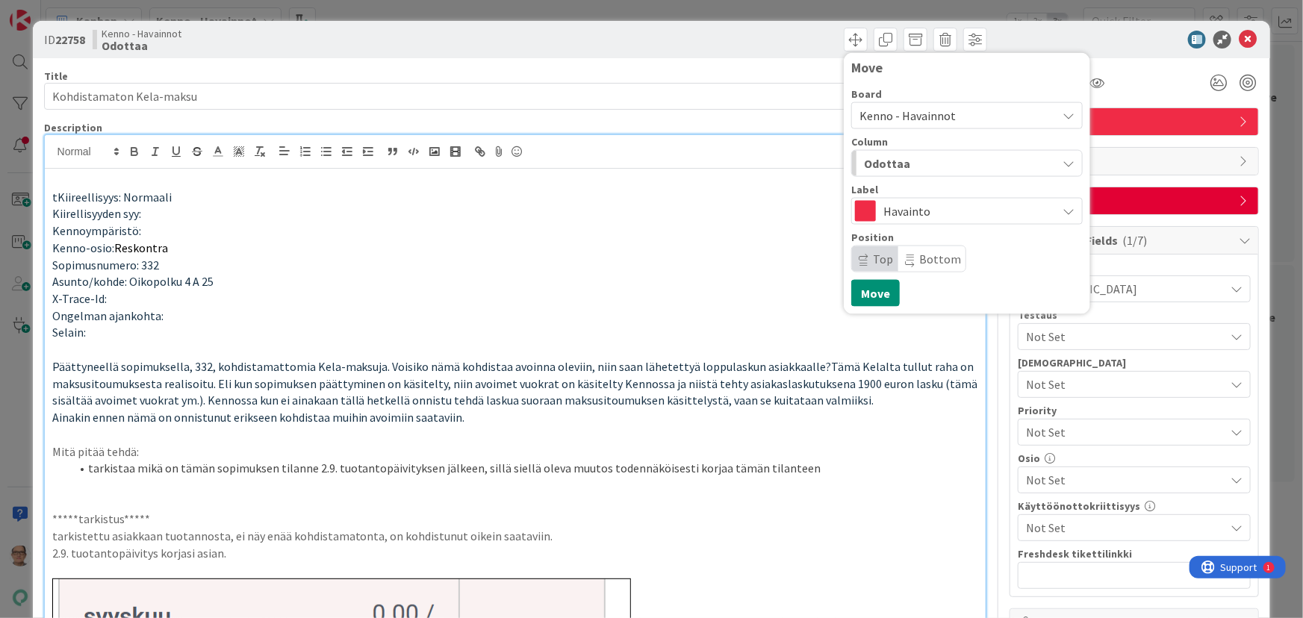
click at [977, 163] on icon "button" at bounding box center [1068, 164] width 12 height 12
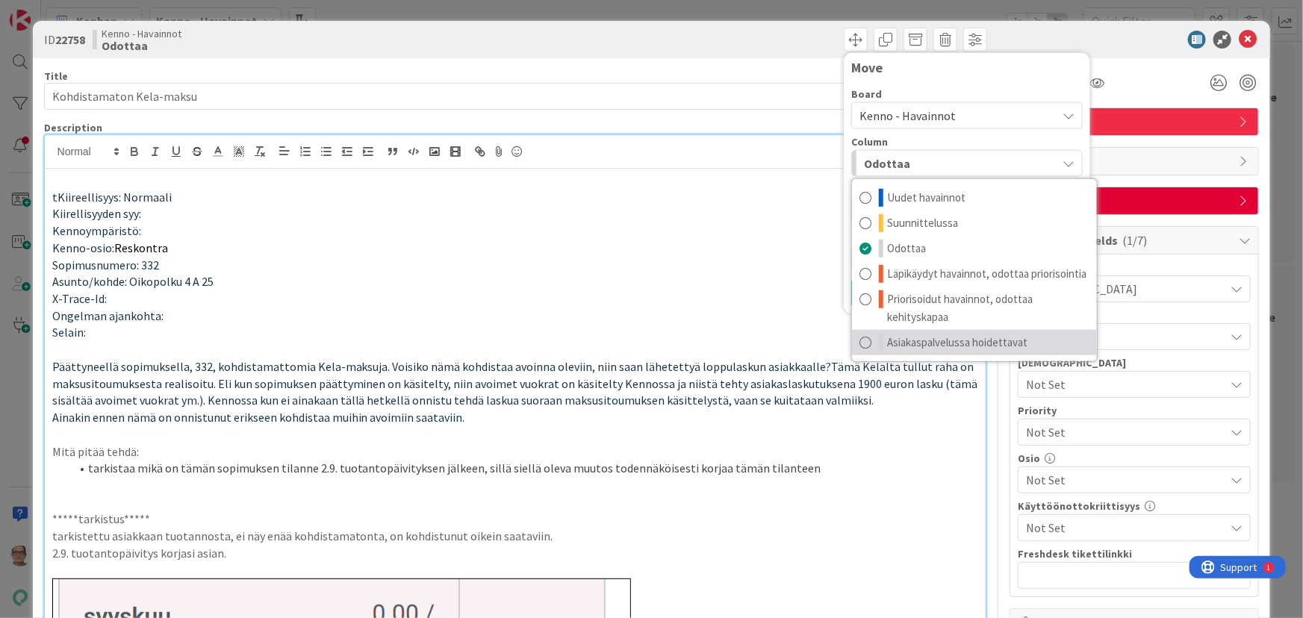
click at [924, 337] on span "Asiakaspalvelussa hoidettavat" at bounding box center [957, 343] width 140 height 18
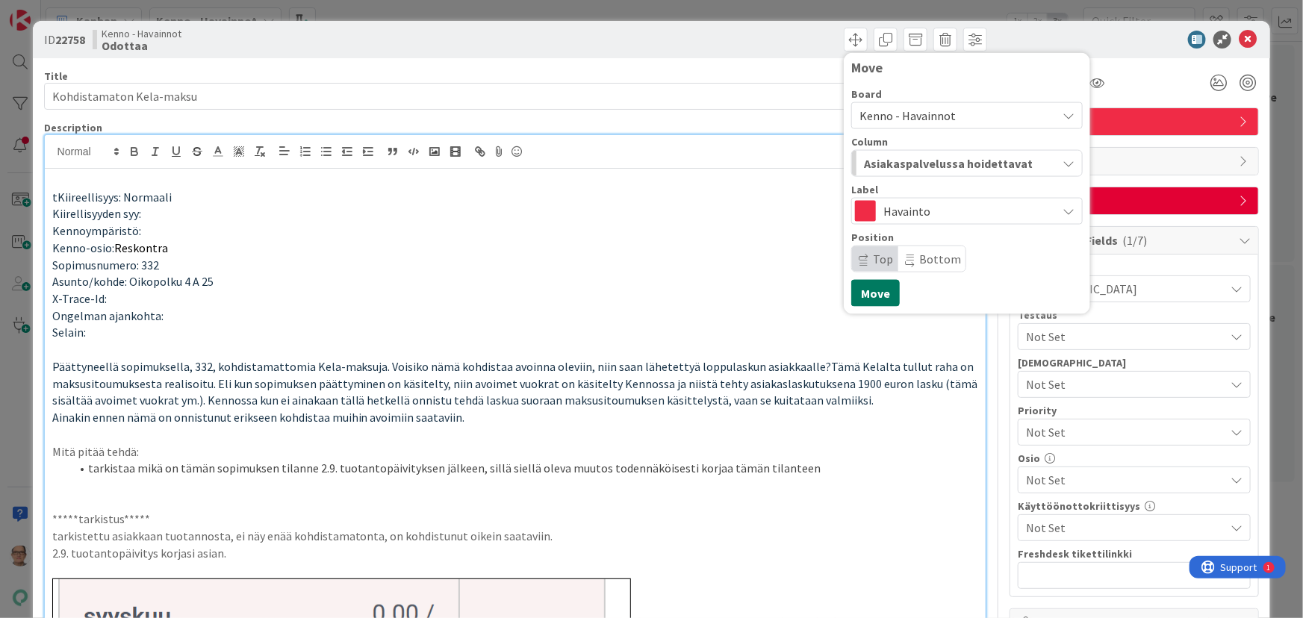
click at [863, 292] on button "Move" at bounding box center [875, 293] width 49 height 27
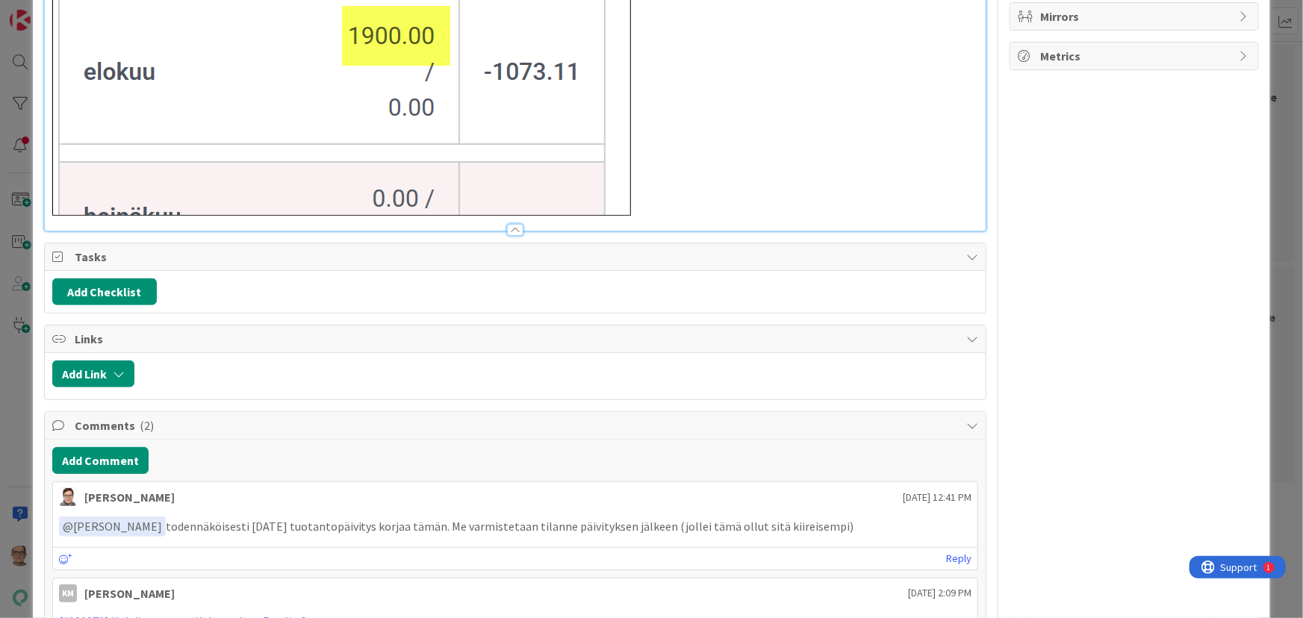
scroll to position [950, 0]
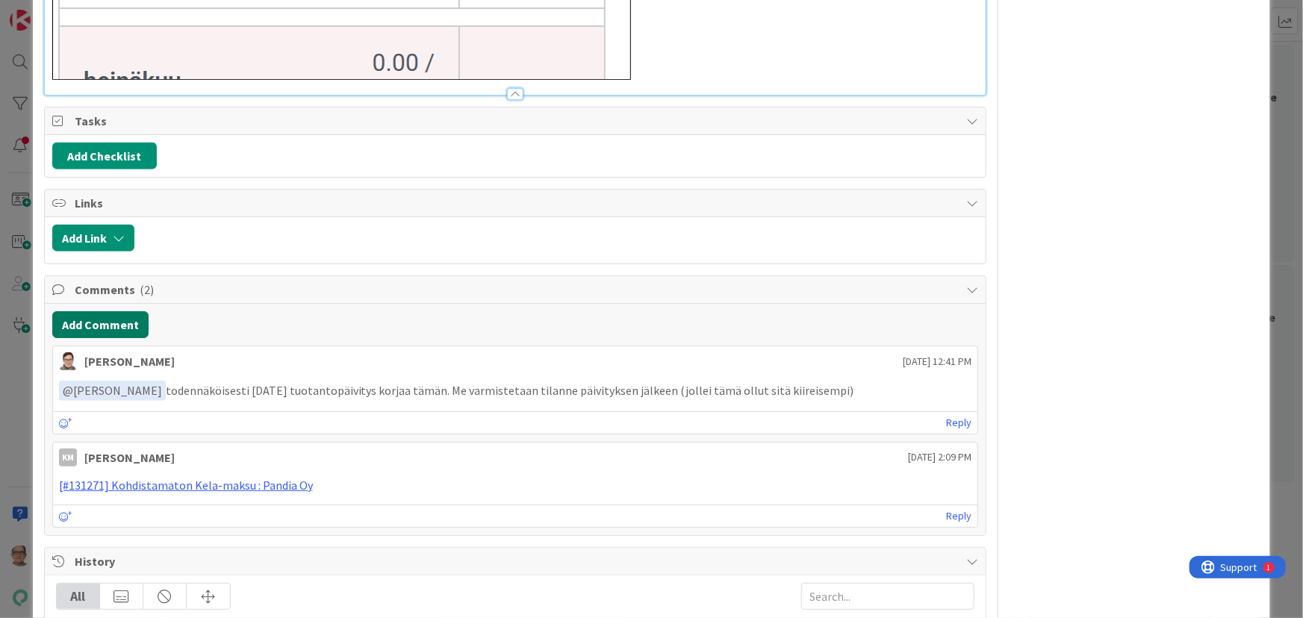
click at [104, 325] on button "Add Comment" at bounding box center [100, 324] width 96 height 27
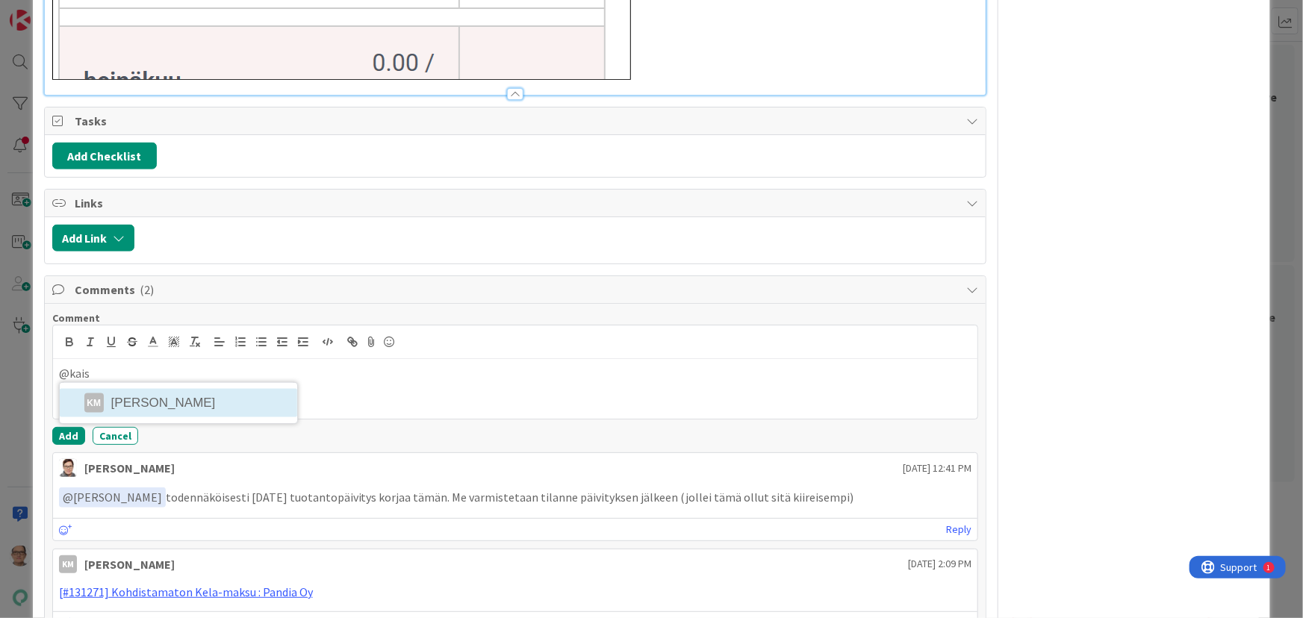
click at [213, 404] on li "KM Kaisa Moilanen" at bounding box center [178, 403] width 237 height 28
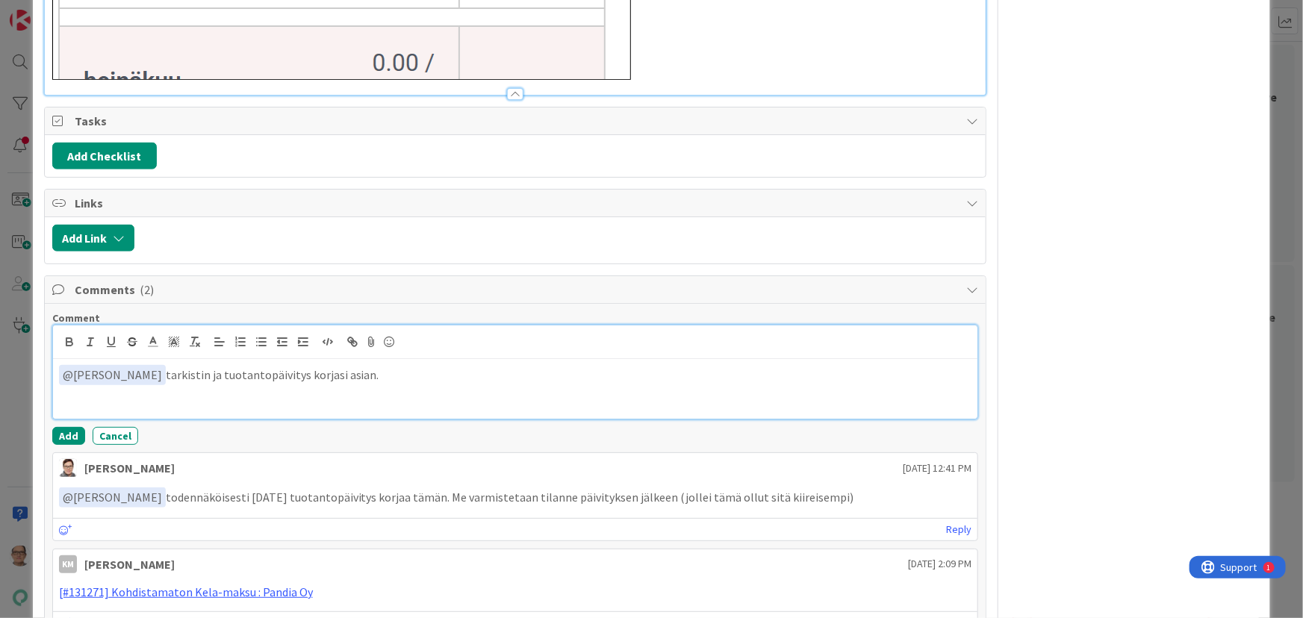
click at [194, 377] on p "﻿ @ Kaisa Moilanen ﻿ tarkistin ja tuotantopäivitys korjasi asian." at bounding box center [515, 375] width 913 height 20
click at [448, 375] on p "﻿ @ Kaisa Moilanen ﻿ tarkistin asiakkaan tuontannosta ja tuotantopäivitys korja…" at bounding box center [515, 375] width 913 height 20
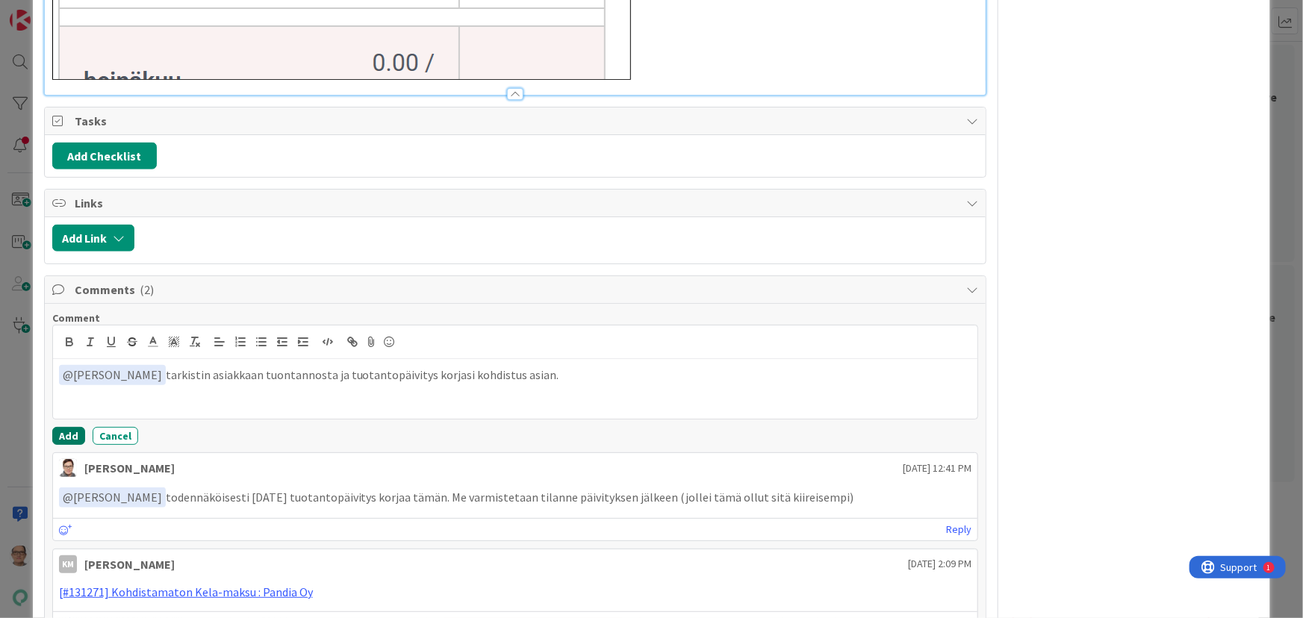
click at [72, 435] on button "Add" at bounding box center [68, 436] width 33 height 18
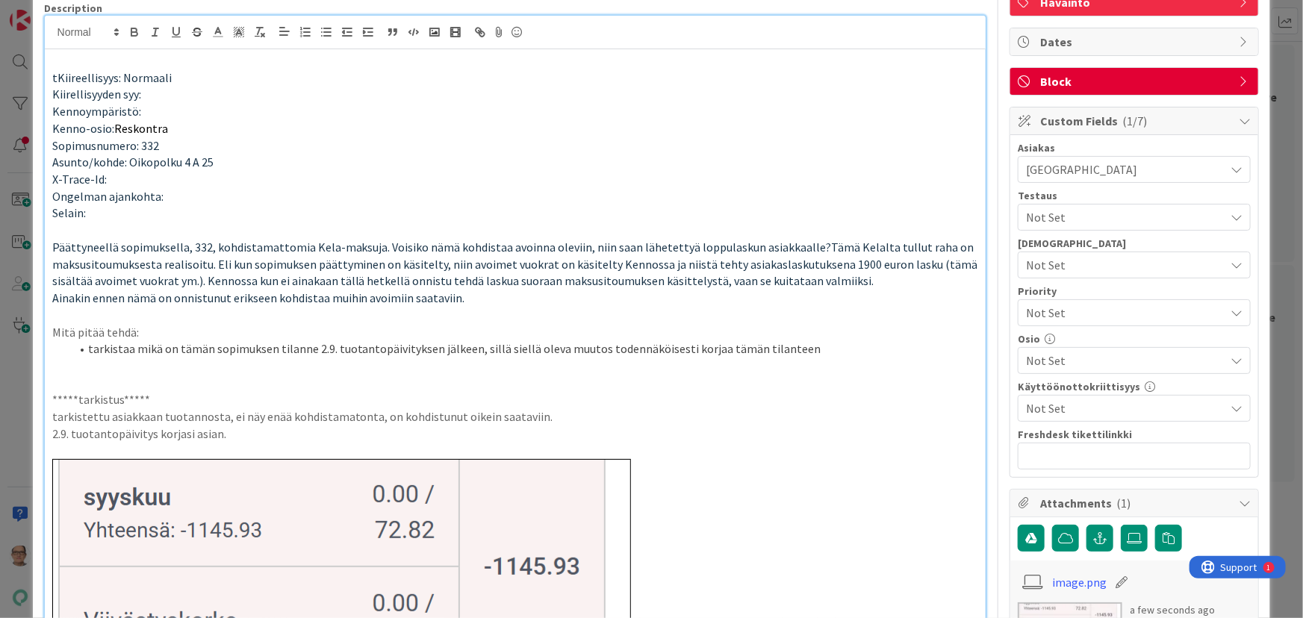
scroll to position [0, 0]
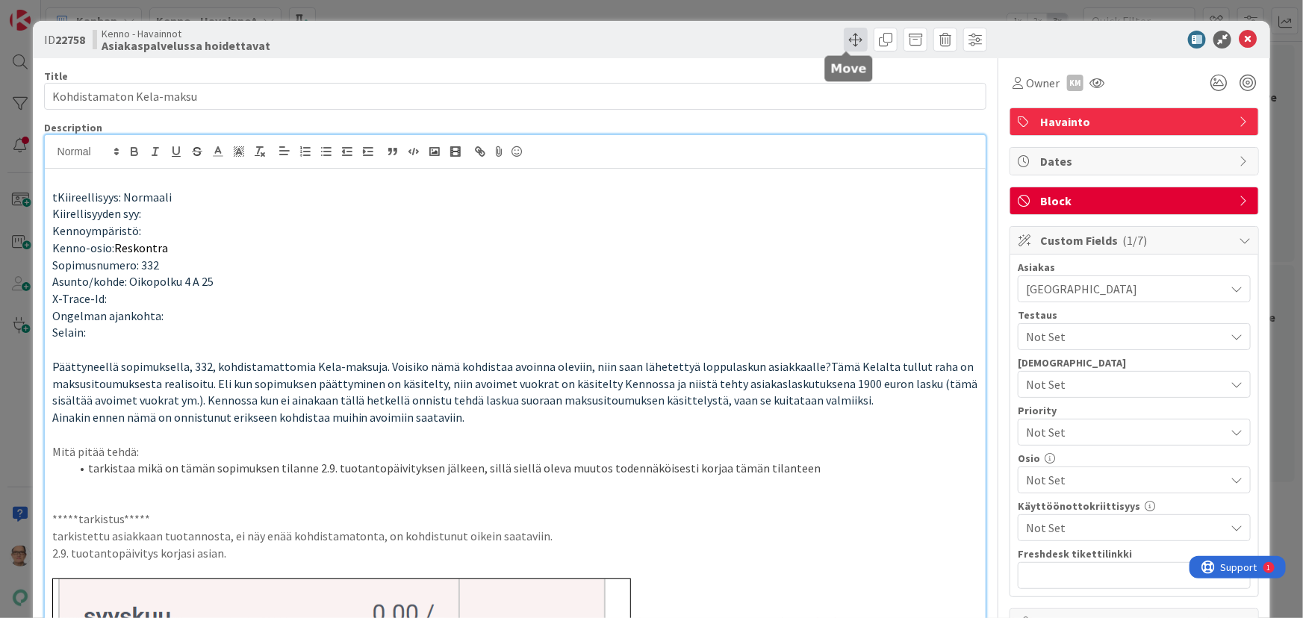
click at [847, 44] on span at bounding box center [856, 40] width 24 height 24
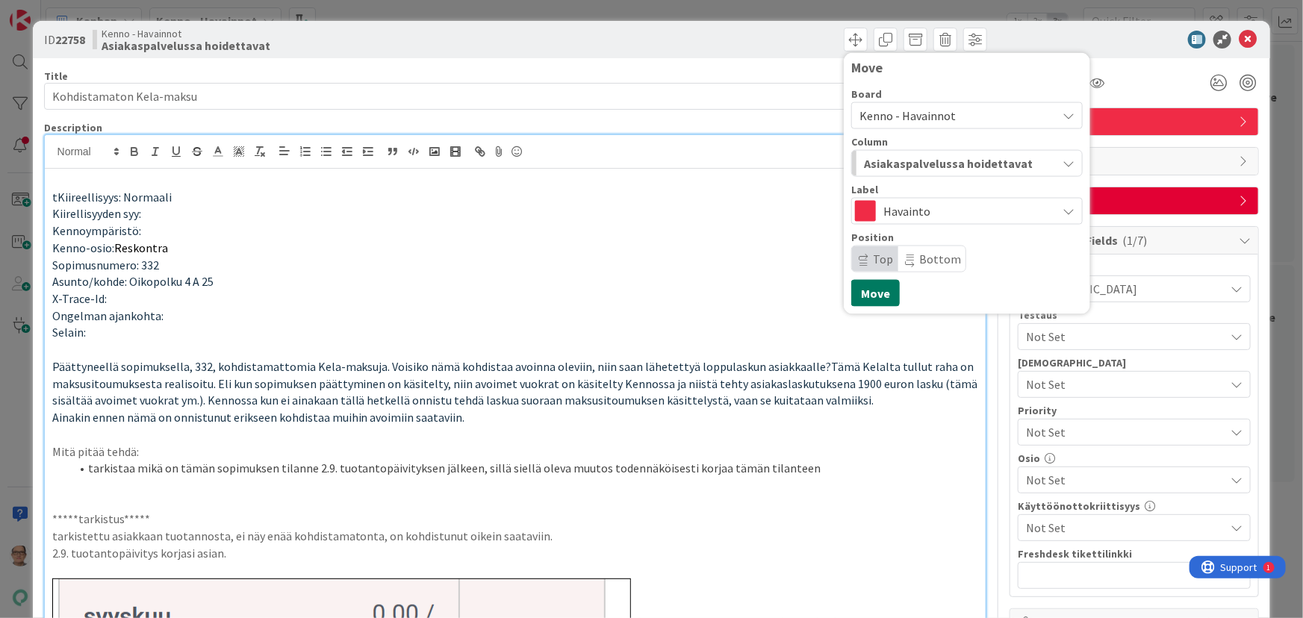
click at [861, 291] on button "Move" at bounding box center [875, 293] width 49 height 27
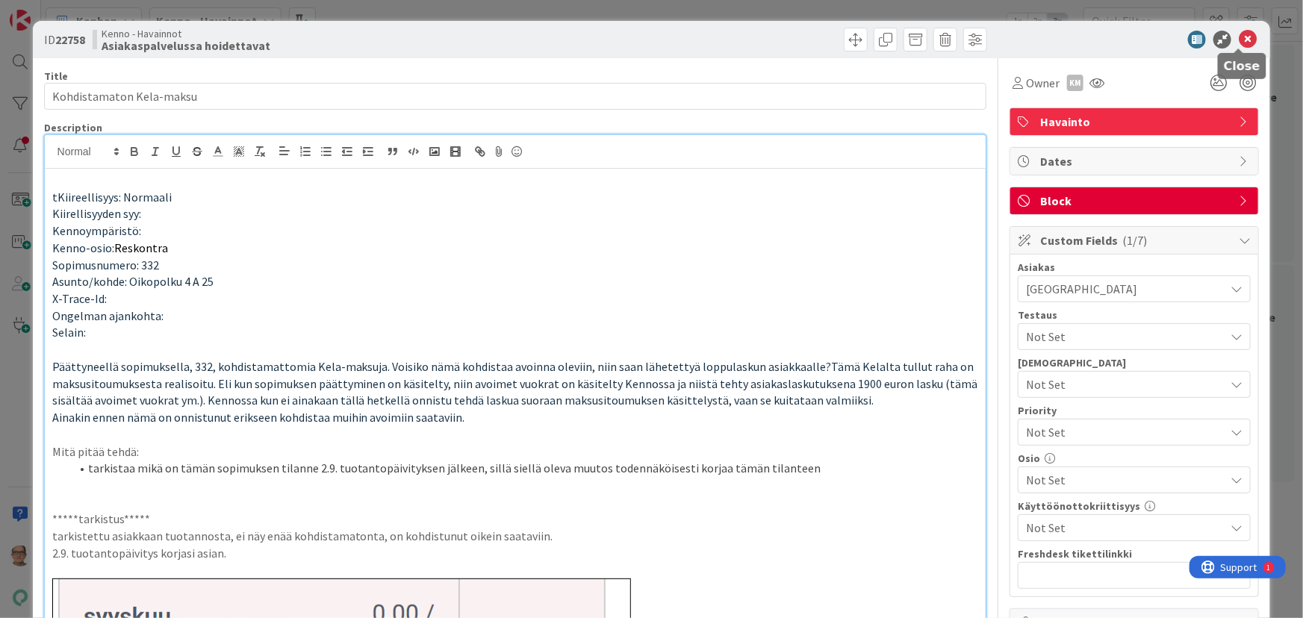
click at [977, 43] on icon at bounding box center [1248, 40] width 18 height 18
